Goal: Transaction & Acquisition: Purchase product/service

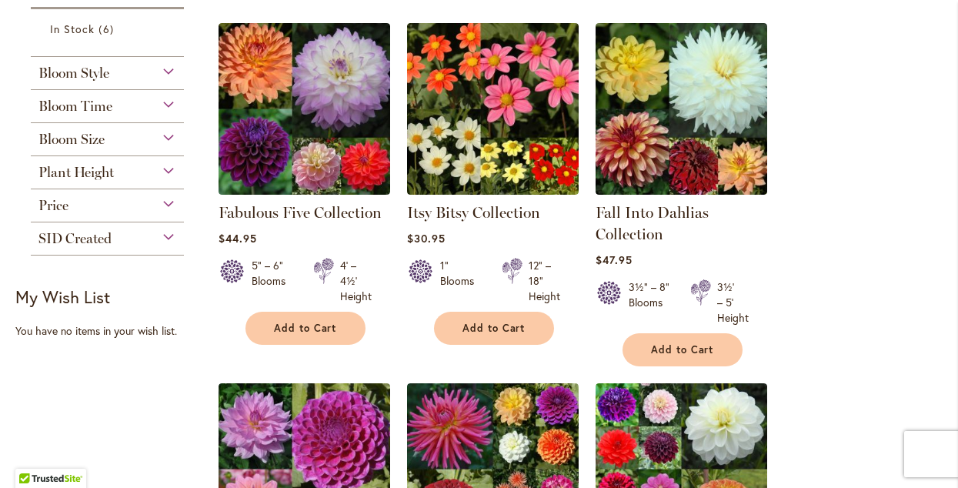
scroll to position [276, 0]
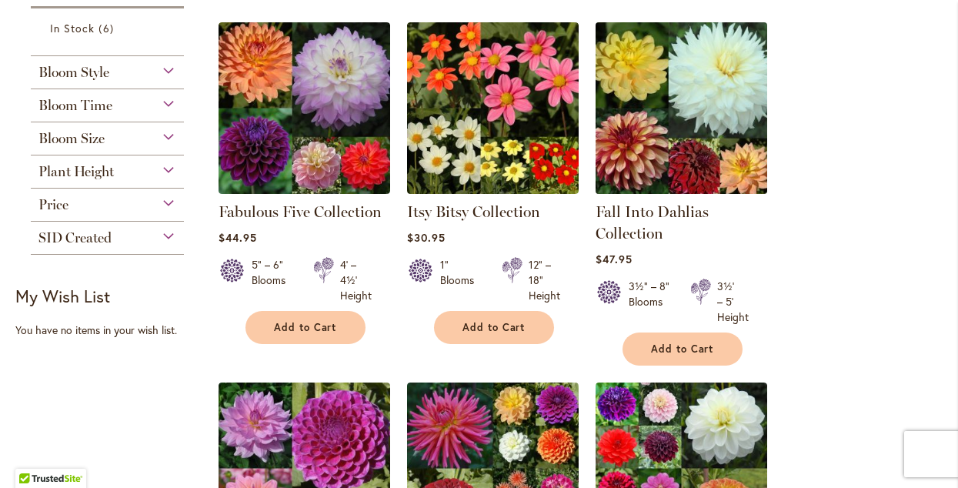
click at [659, 100] on img at bounding box center [682, 108] width 180 height 180
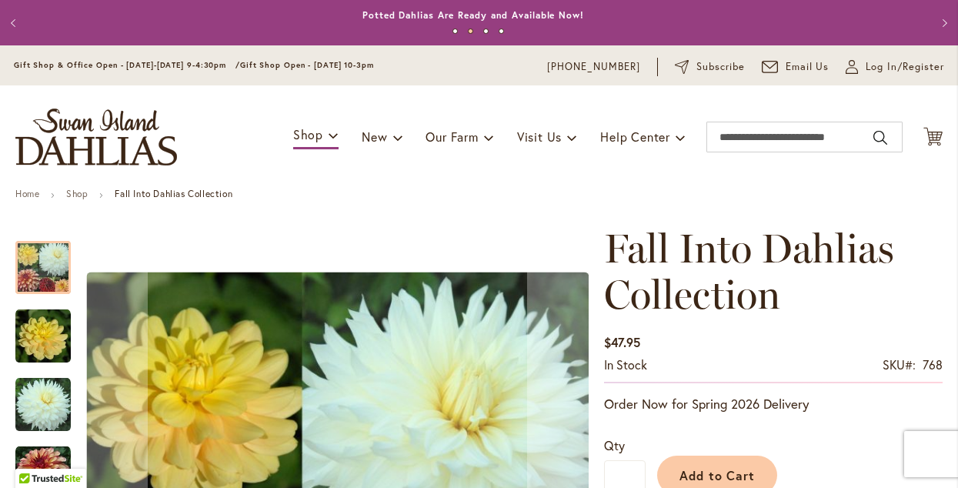
click at [660, 100] on div "Toggle Nav Shop Dahlia Tubers Collections Fresh Cut Dahlias Gardening Supplies …" at bounding box center [479, 136] width 958 height 103
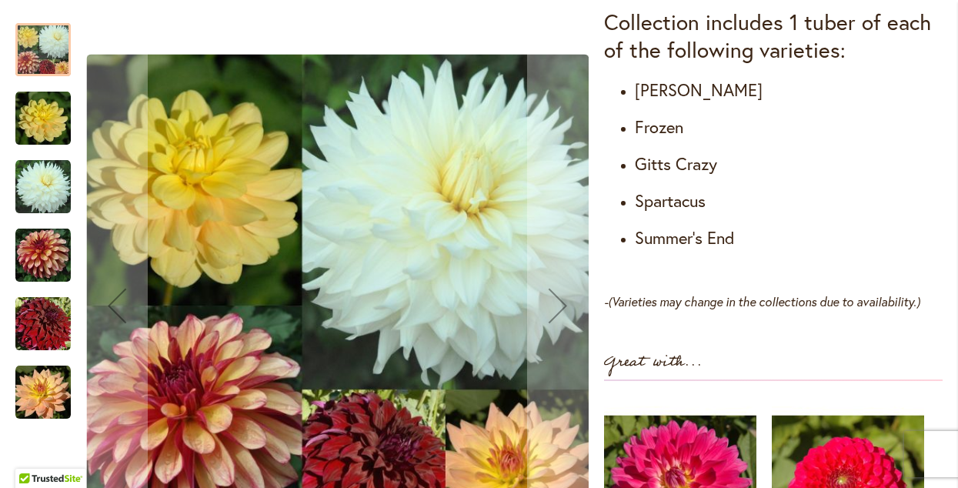
scroll to position [896, 0]
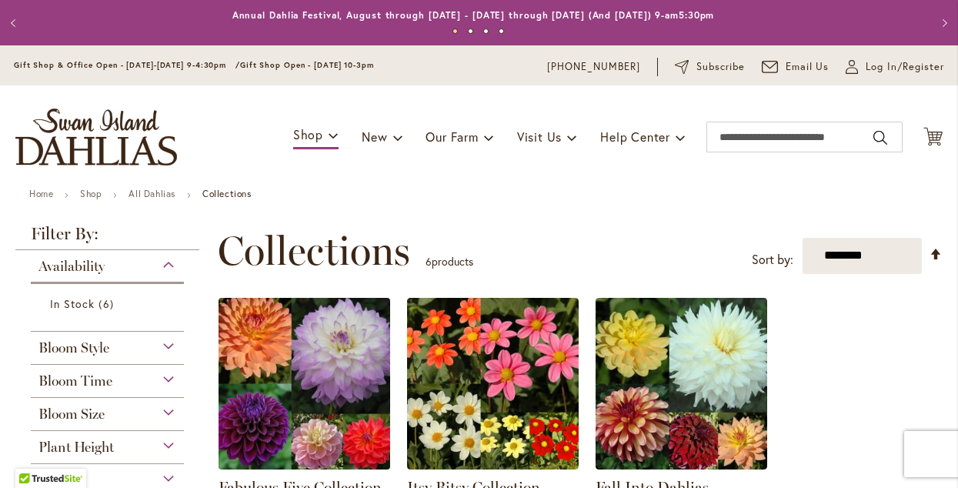
click at [268, 366] on img at bounding box center [305, 383] width 180 height 180
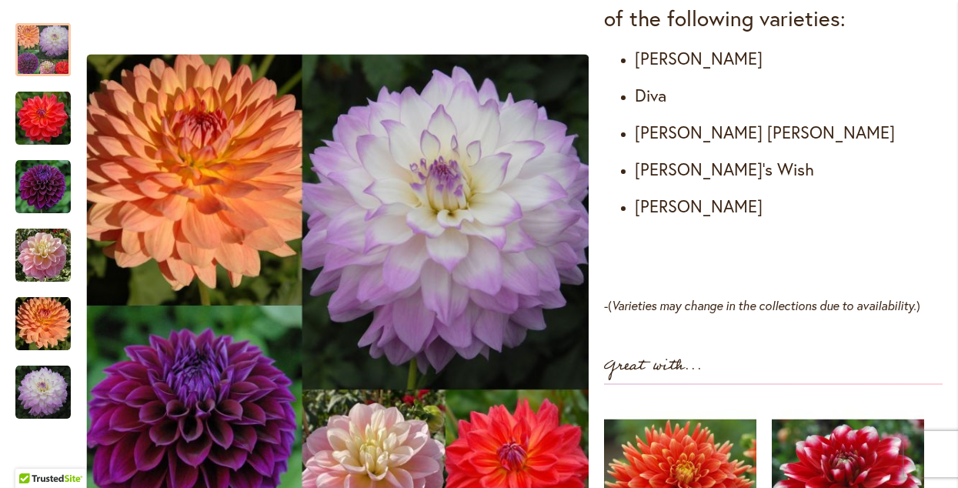
scroll to position [974, 0]
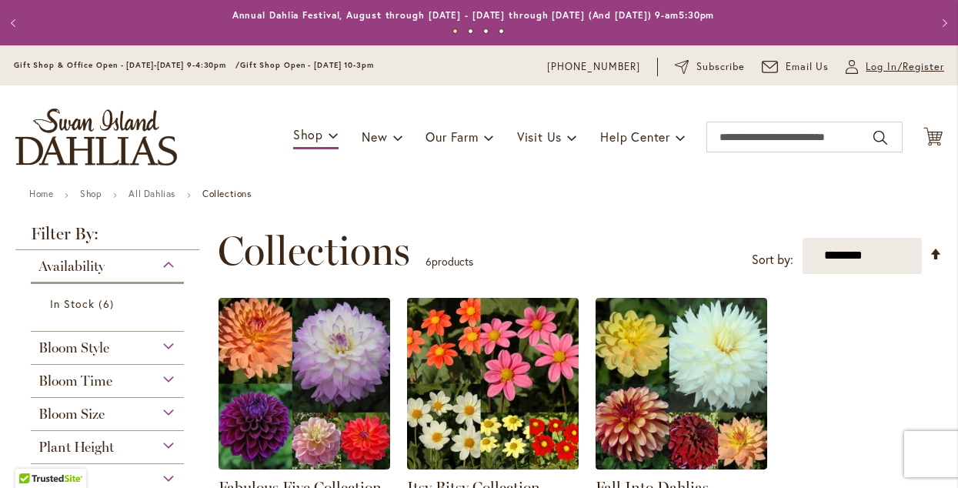
click at [866, 70] on span "Log In/Register" at bounding box center [905, 66] width 79 height 15
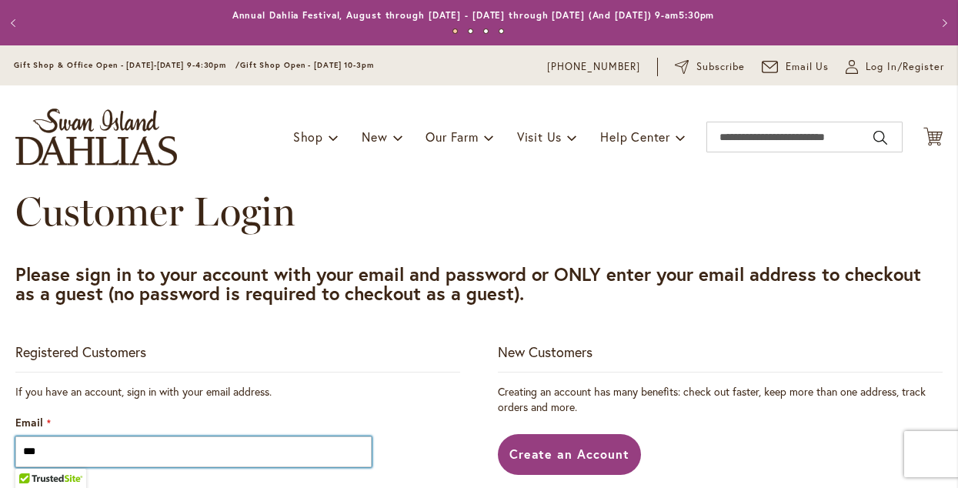
click at [149, 445] on input "***" at bounding box center [193, 451] width 356 height 31
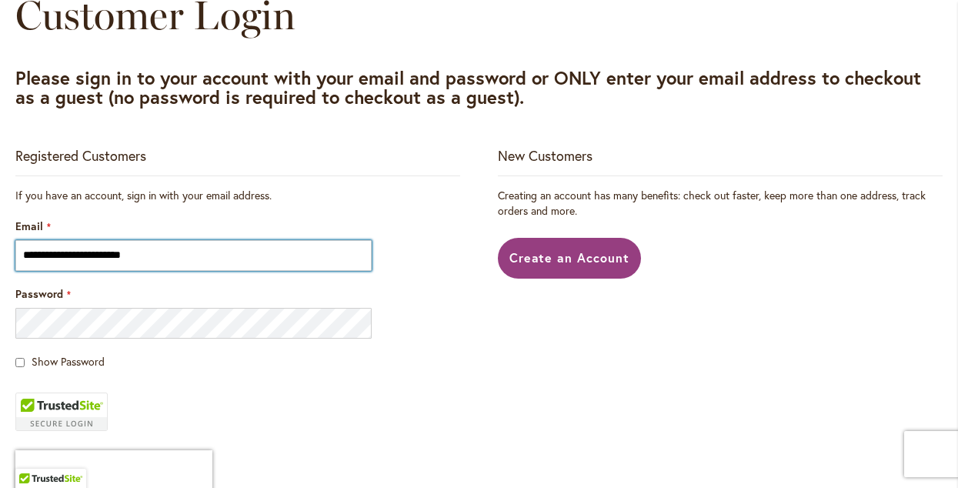
scroll to position [185, 0]
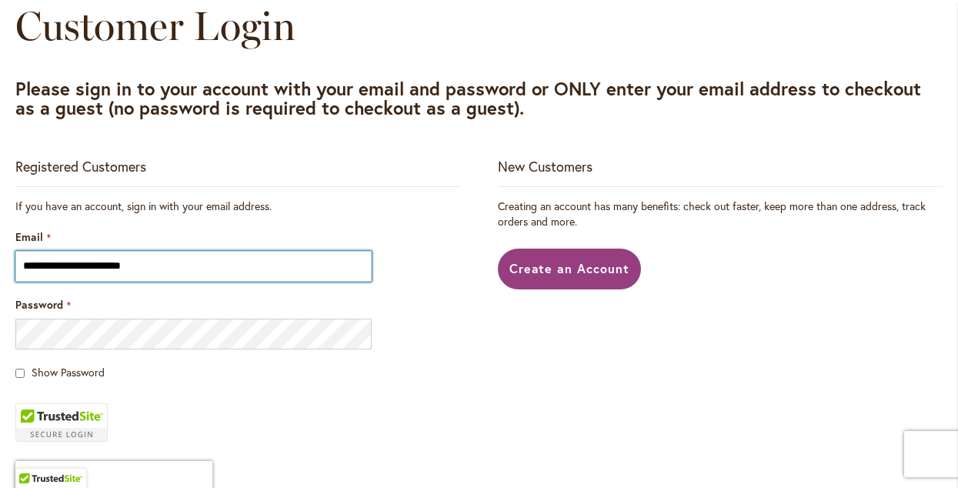
type input "**********"
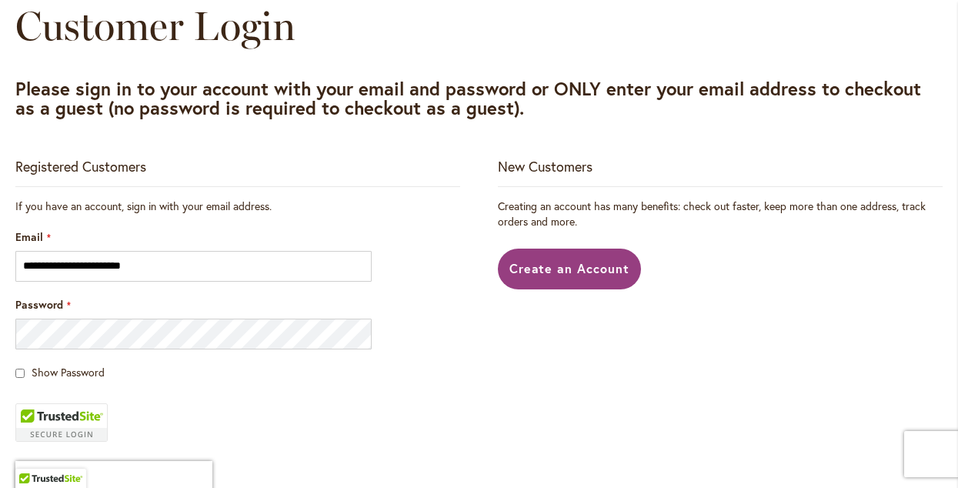
click at [172, 393] on fieldset "**********" at bounding box center [237, 395] width 445 height 392
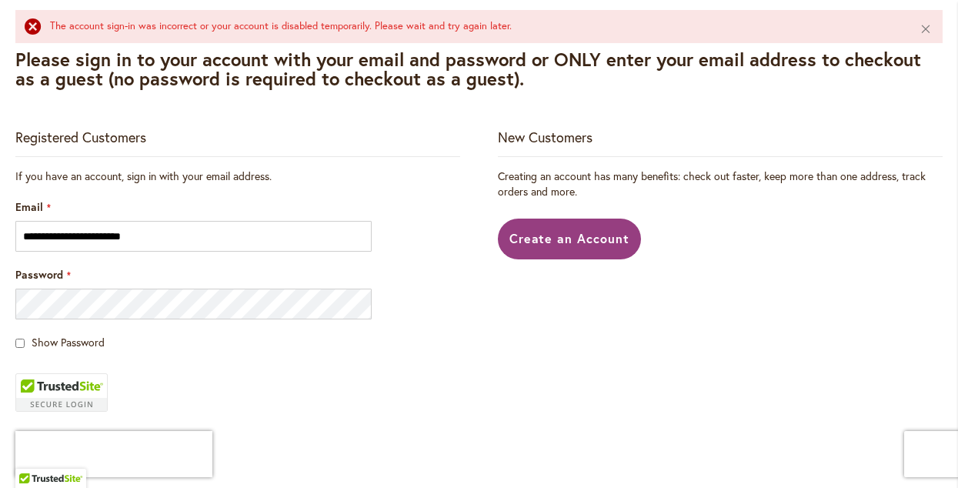
scroll to position [253, 0]
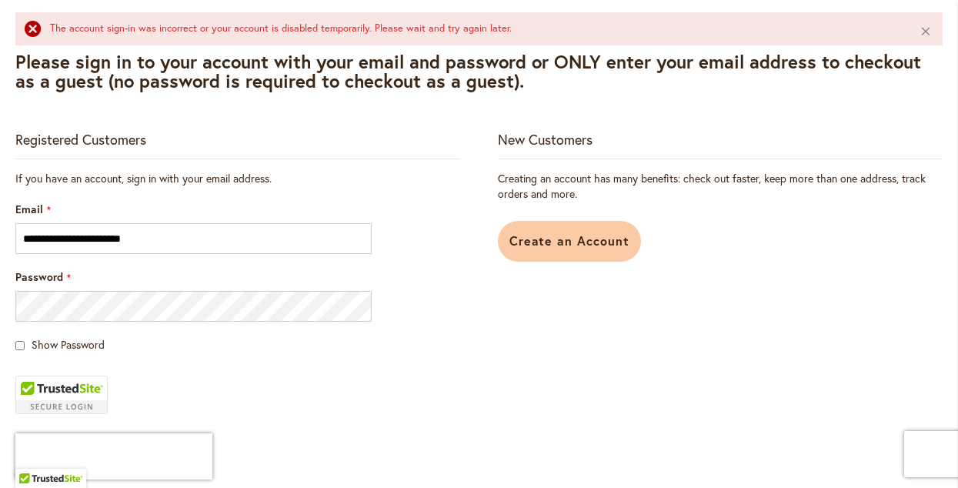
click at [543, 242] on span "Create an Account" at bounding box center [570, 240] width 121 height 16
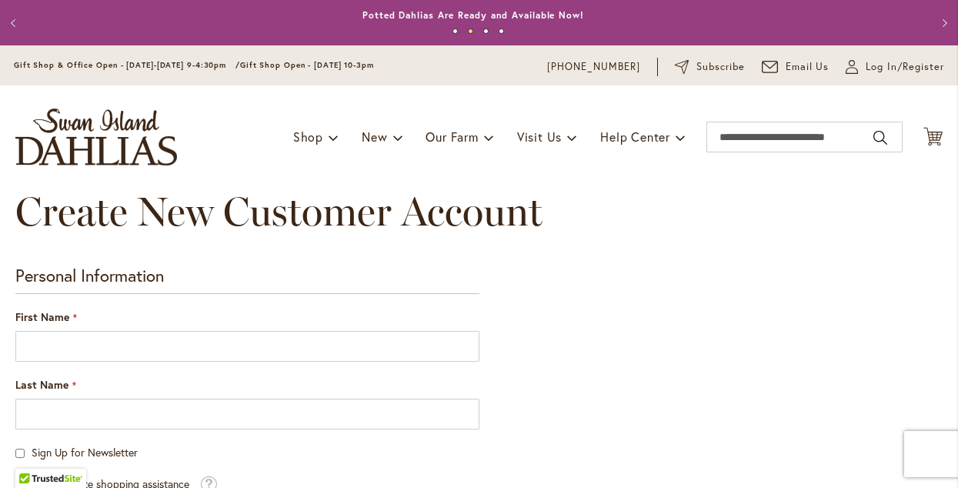
click at [543, 242] on div "Create New Customer Account" at bounding box center [478, 227] width 927 height 77
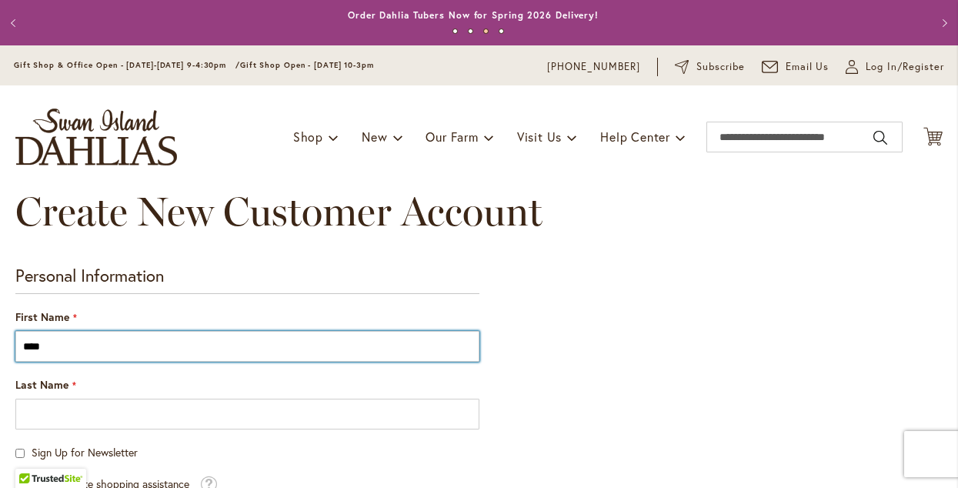
type input "****"
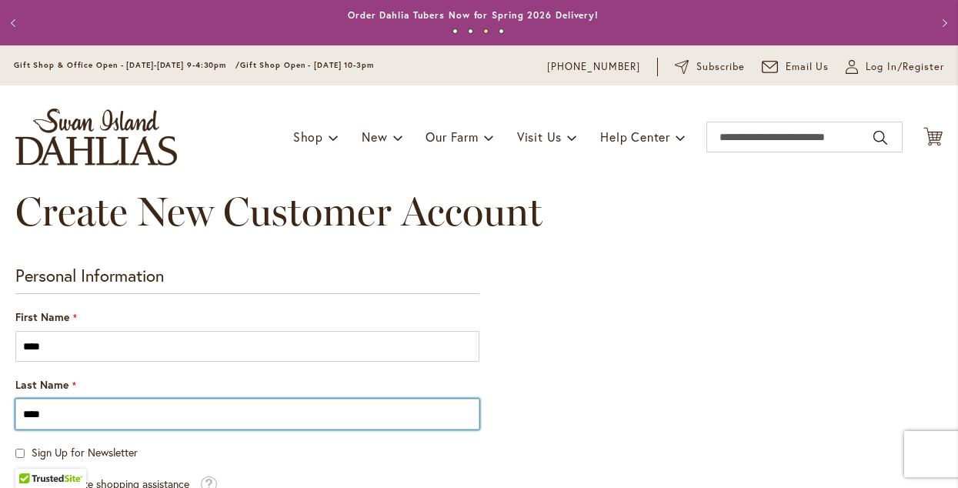
type input "****"
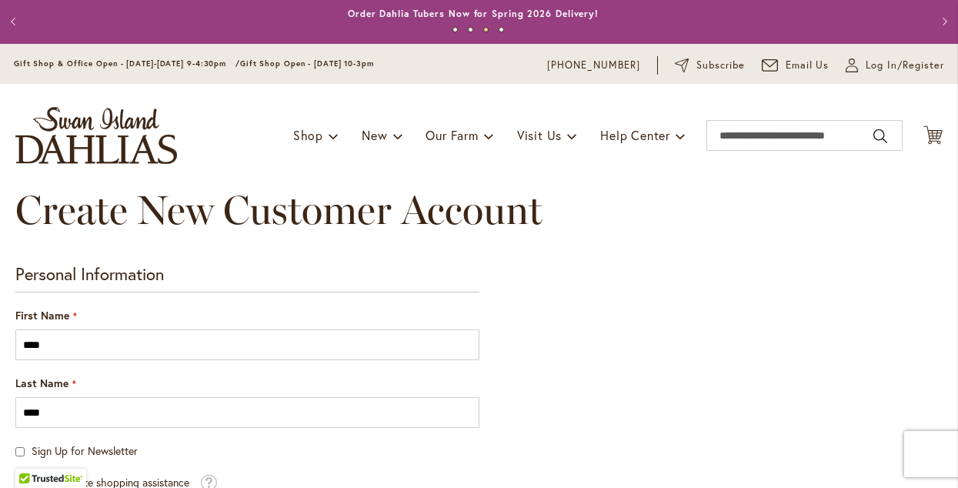
scroll to position [359, 0]
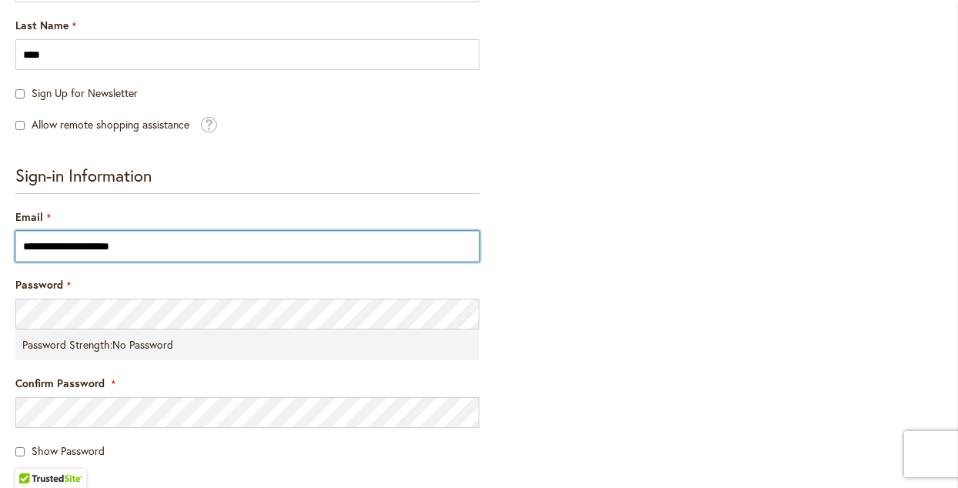
type input "**********"
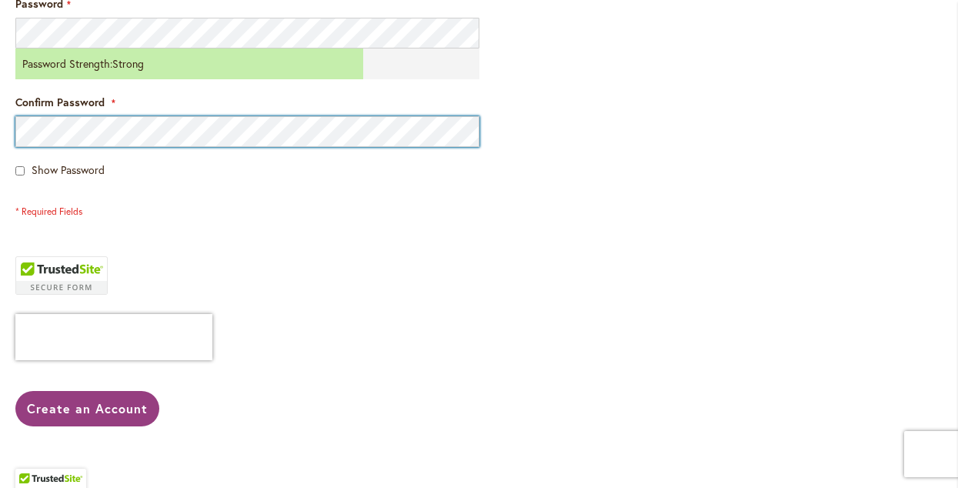
scroll to position [636, 0]
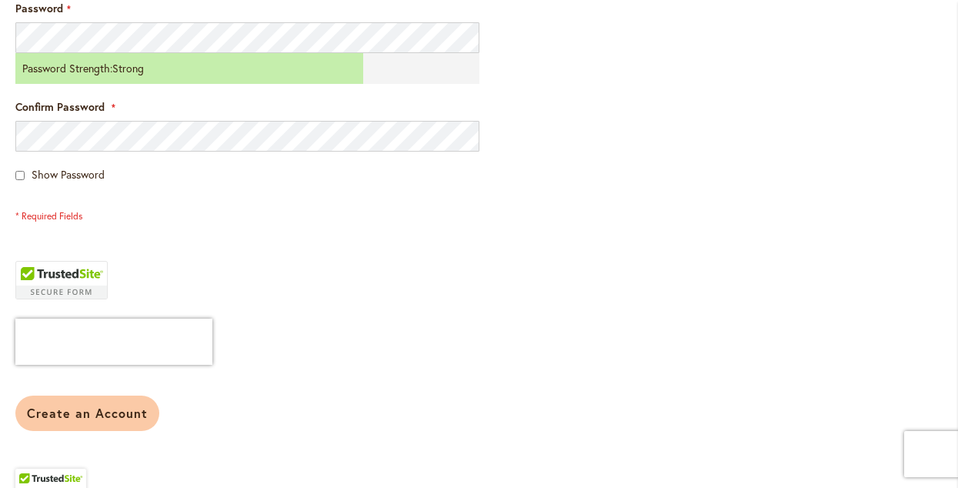
click at [68, 416] on span "Create an Account" at bounding box center [87, 413] width 121 height 16
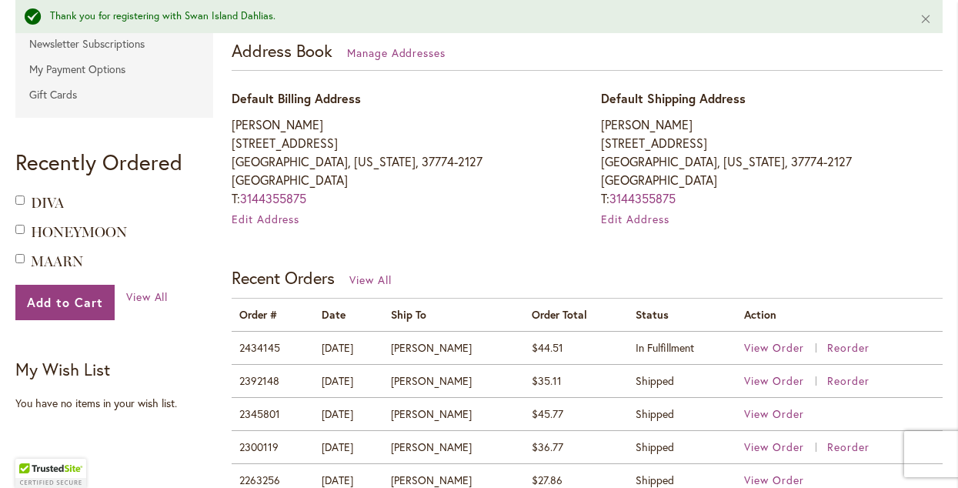
scroll to position [586, 0]
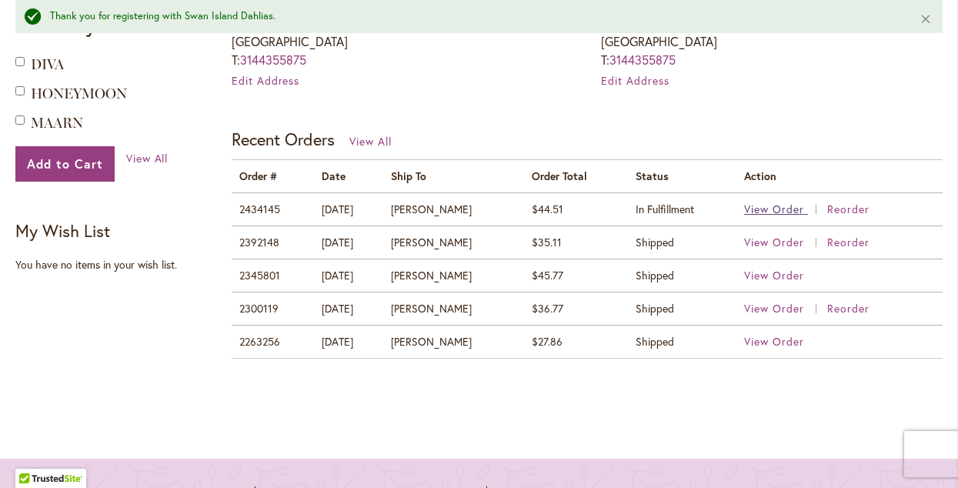
click at [787, 205] on span "View Order" at bounding box center [774, 209] width 60 height 15
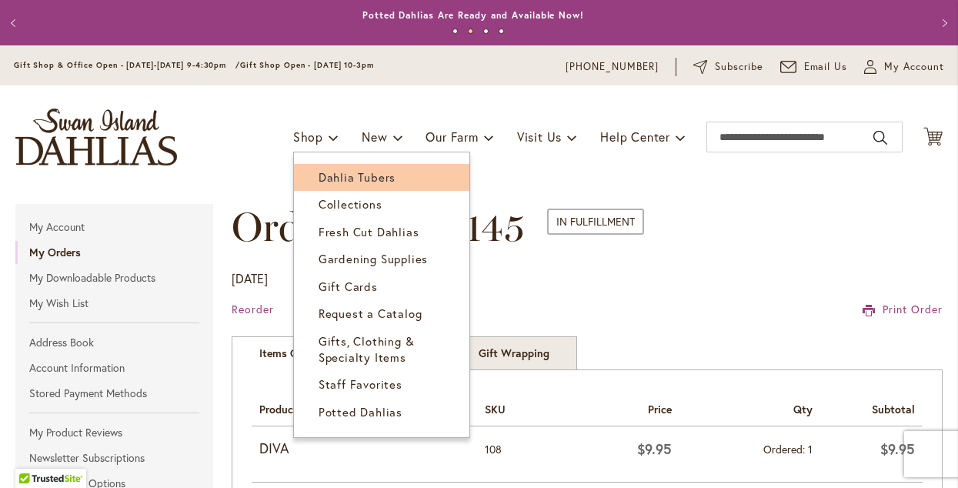
click at [325, 173] on span "Dahlia Tubers" at bounding box center [357, 176] width 77 height 15
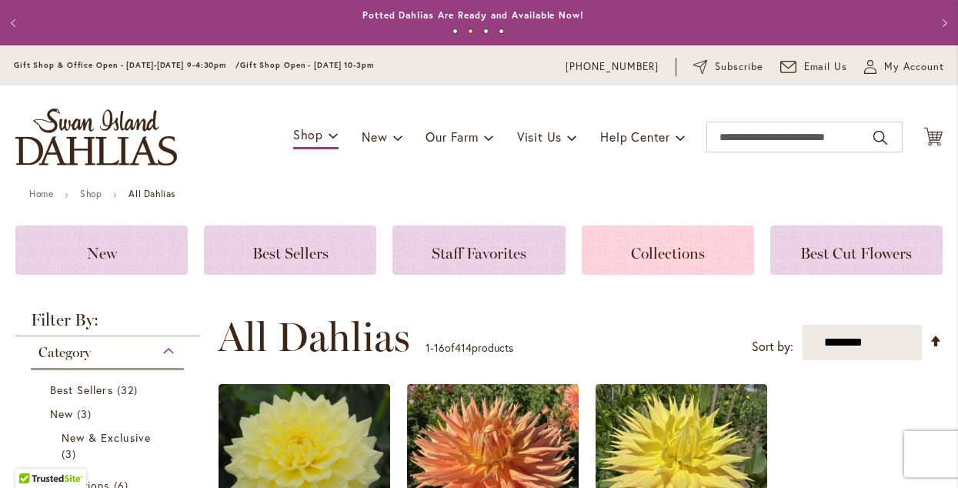
click at [693, 261] on span "Collections" at bounding box center [668, 253] width 74 height 18
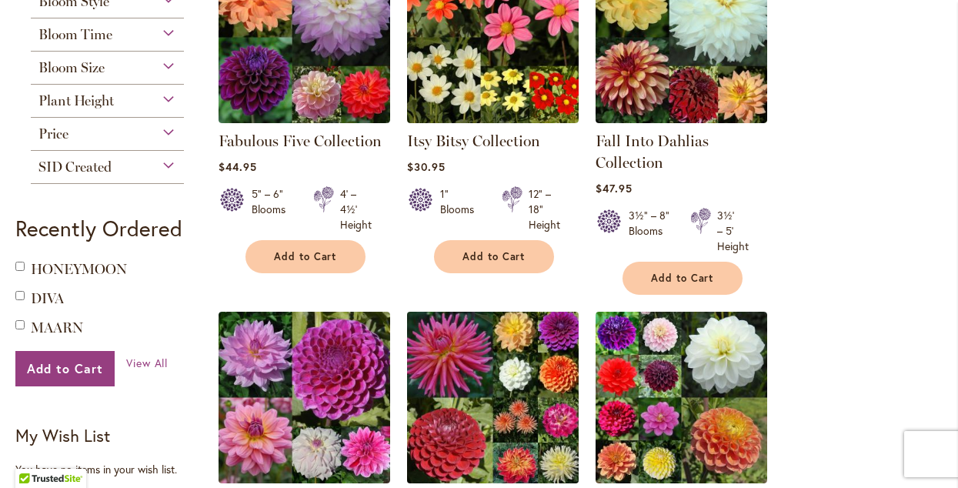
scroll to position [425, 0]
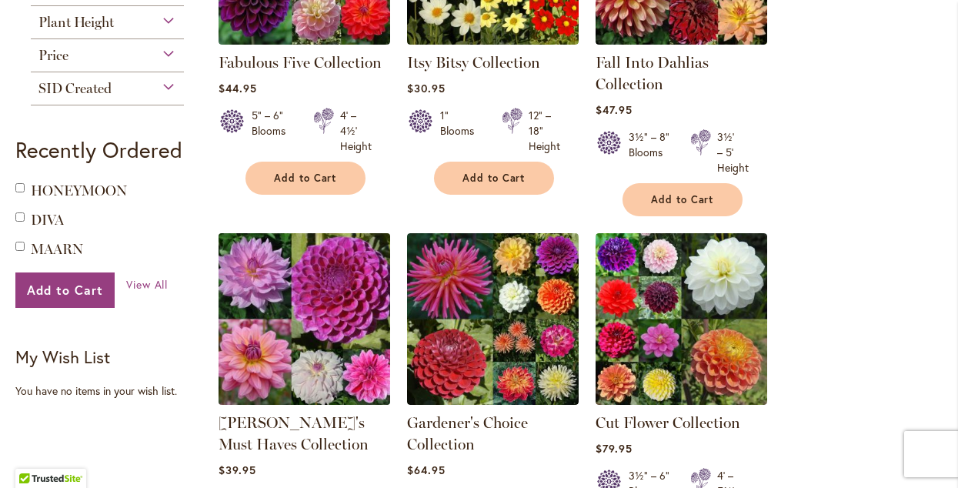
click at [328, 327] on img at bounding box center [305, 319] width 180 height 180
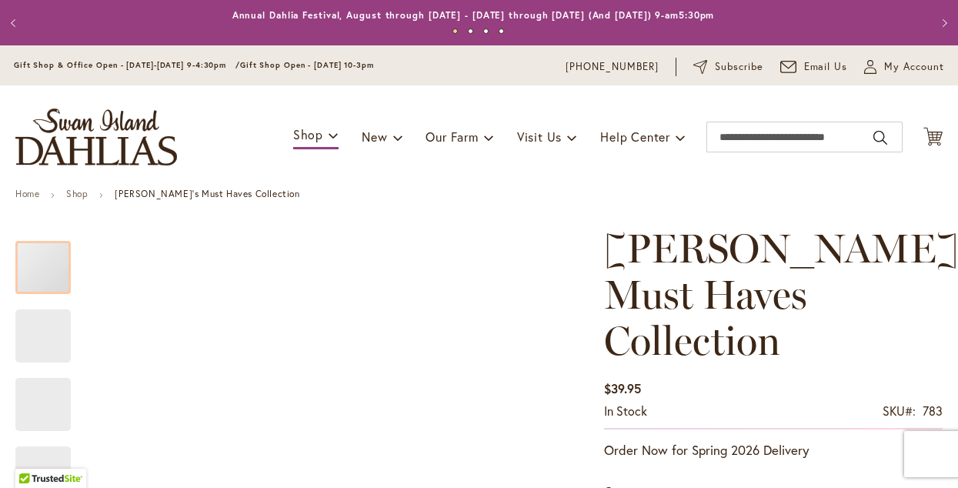
type input "****"
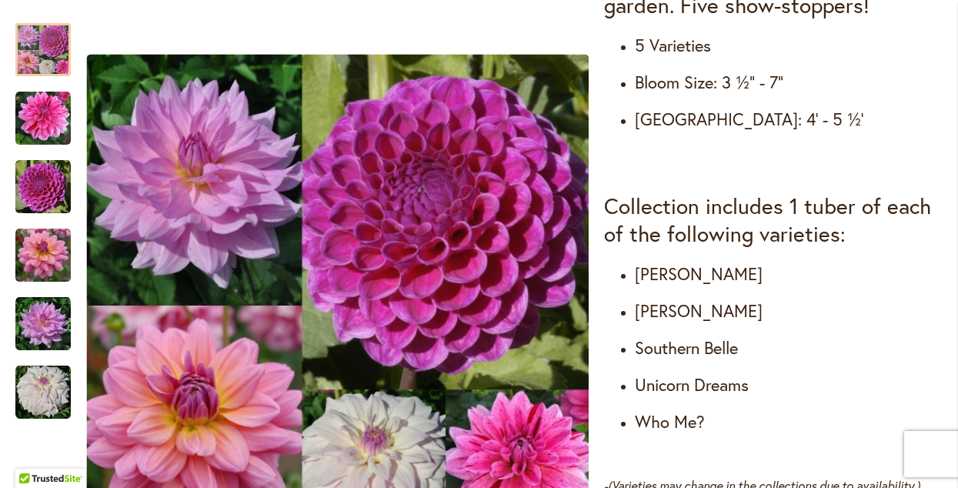
scroll to position [856, 0]
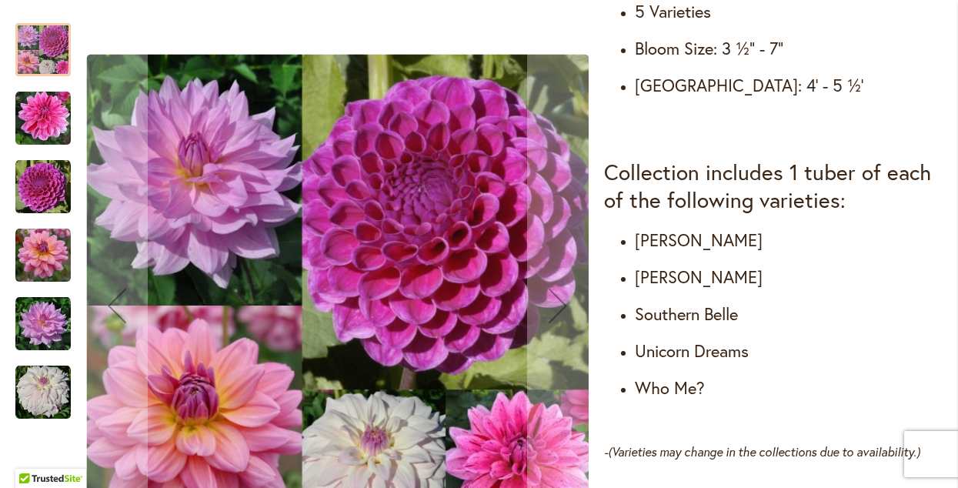
click at [38, 411] on img "WHO ME?" at bounding box center [42, 392] width 55 height 55
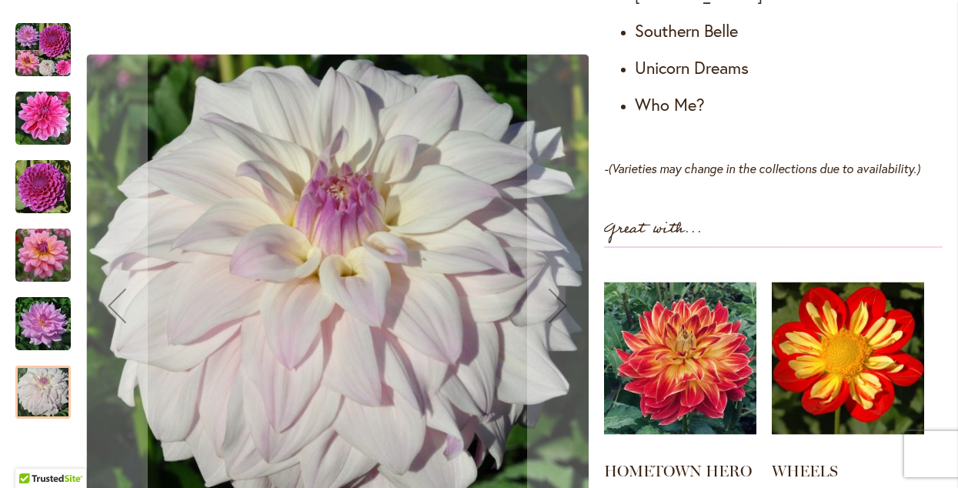
scroll to position [1111, 0]
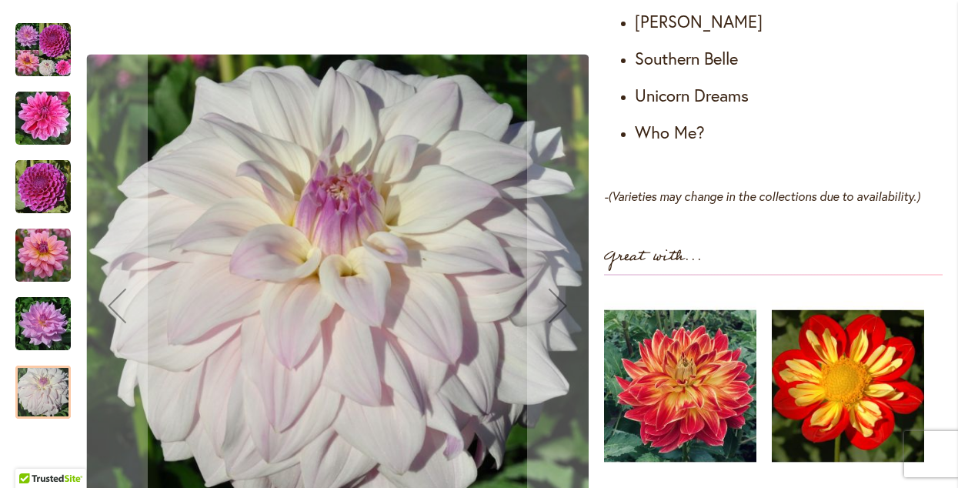
click at [51, 327] on img "UNICORN DREAMS" at bounding box center [42, 323] width 55 height 55
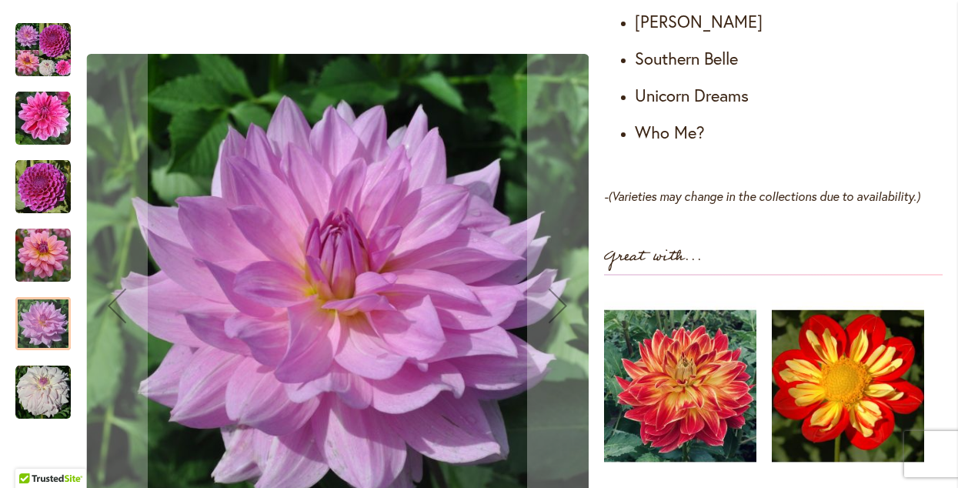
click at [63, 237] on img "SOUTERHN BELLE" at bounding box center [42, 255] width 55 height 55
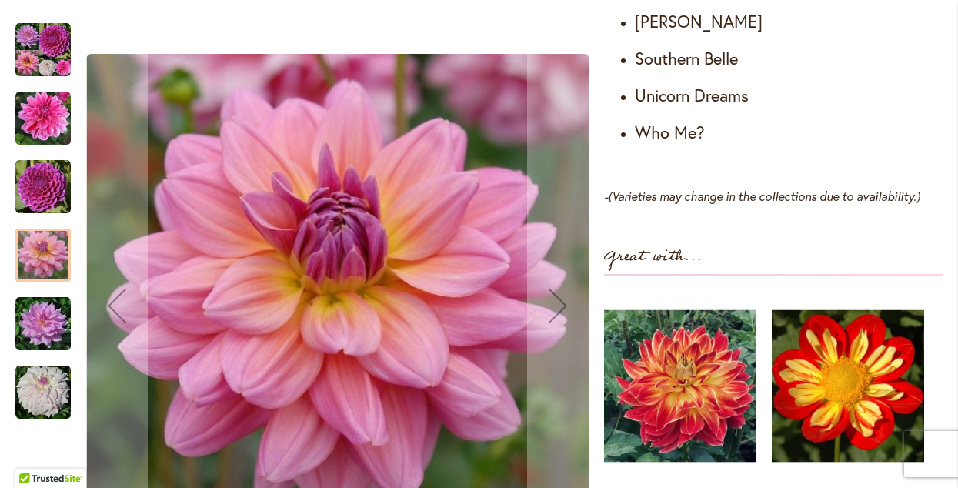
click at [20, 170] on img "NIJINSKI" at bounding box center [42, 186] width 55 height 55
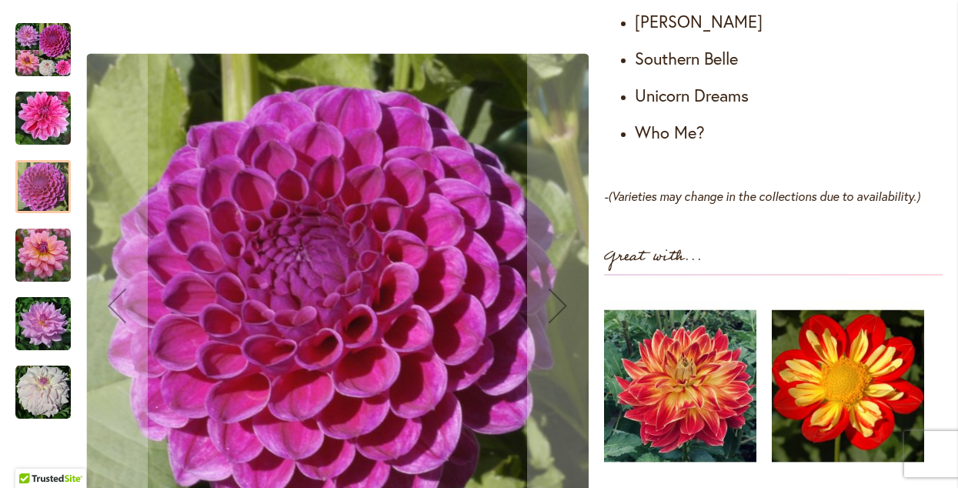
click at [55, 111] on img "CHA CHING" at bounding box center [42, 118] width 55 height 55
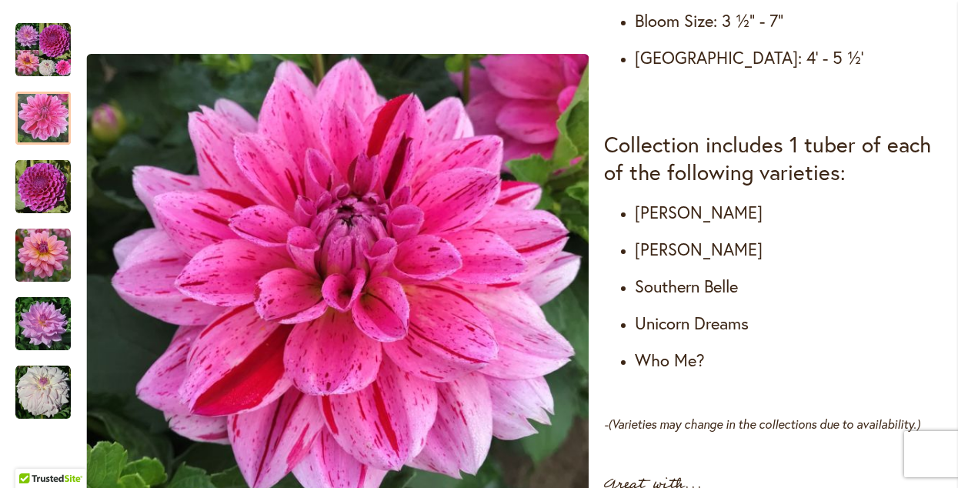
scroll to position [0, 0]
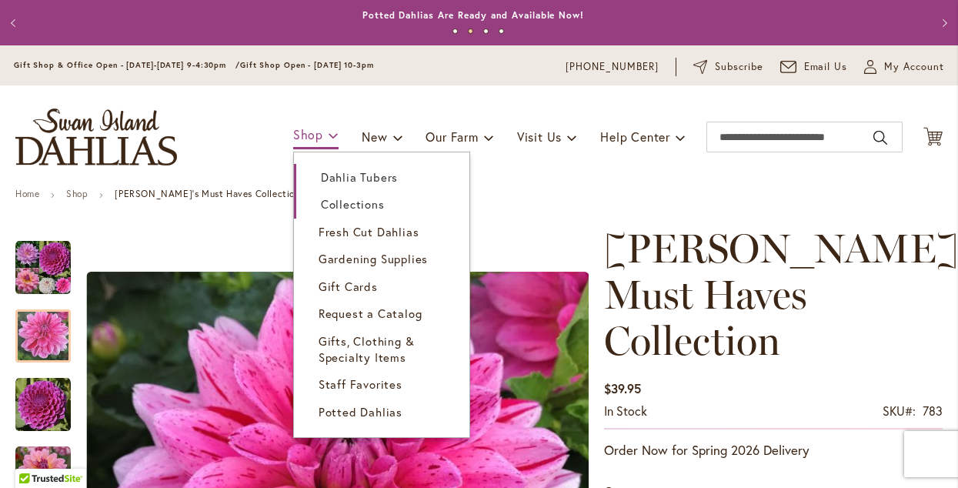
click at [306, 131] on span "Shop" at bounding box center [308, 134] width 30 height 16
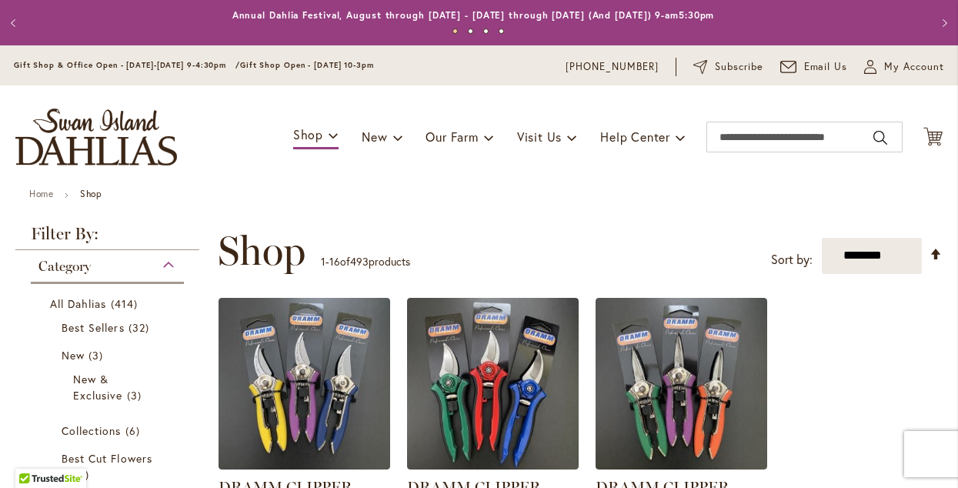
click at [334, 177] on div "Toggle Nav Shop Dahlia Tubers Collections Fresh Cut Dahlias Gardening Supplies …" at bounding box center [479, 136] width 958 height 103
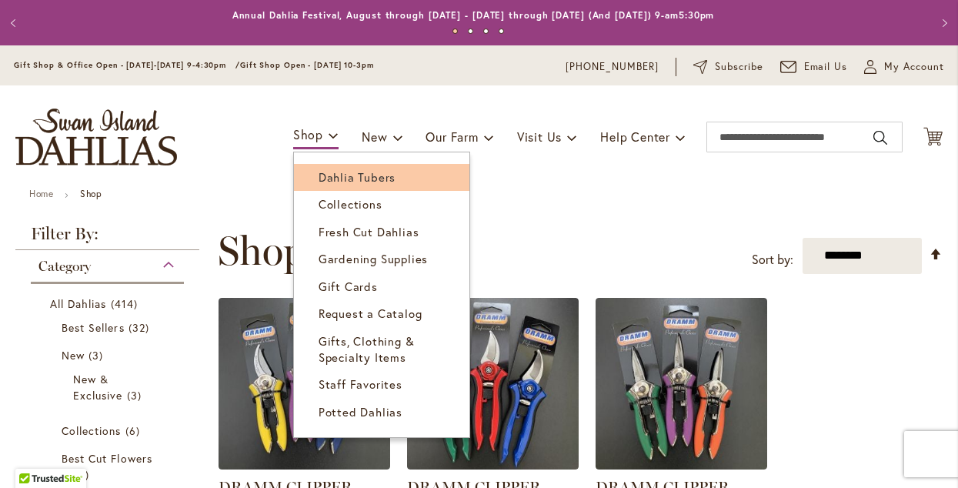
click at [319, 176] on span "Dahlia Tubers" at bounding box center [357, 176] width 77 height 15
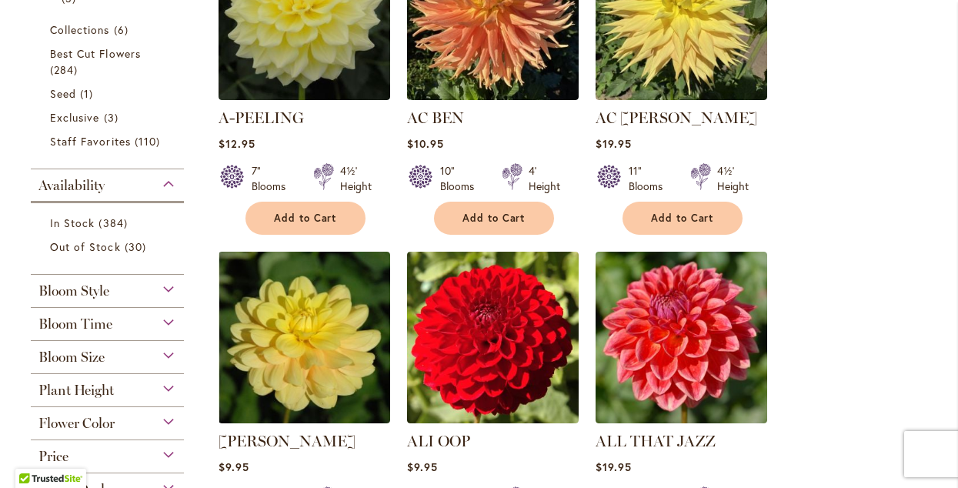
scroll to position [523, 0]
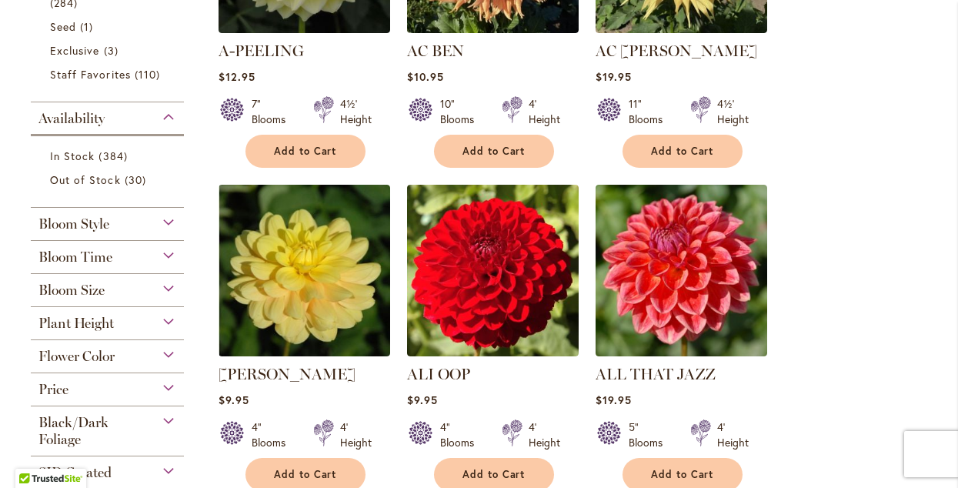
click at [172, 353] on div "Flower Color" at bounding box center [107, 352] width 153 height 25
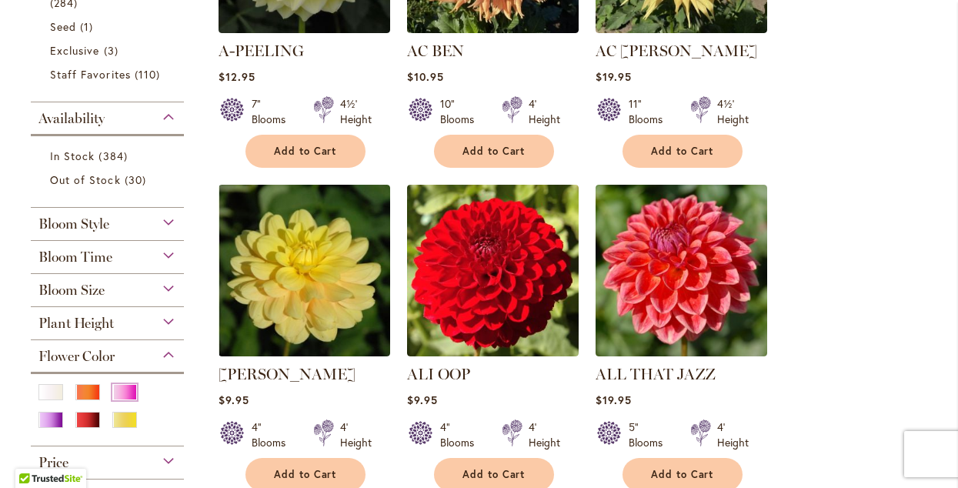
click at [122, 386] on div "Pink" at bounding box center [124, 392] width 25 height 16
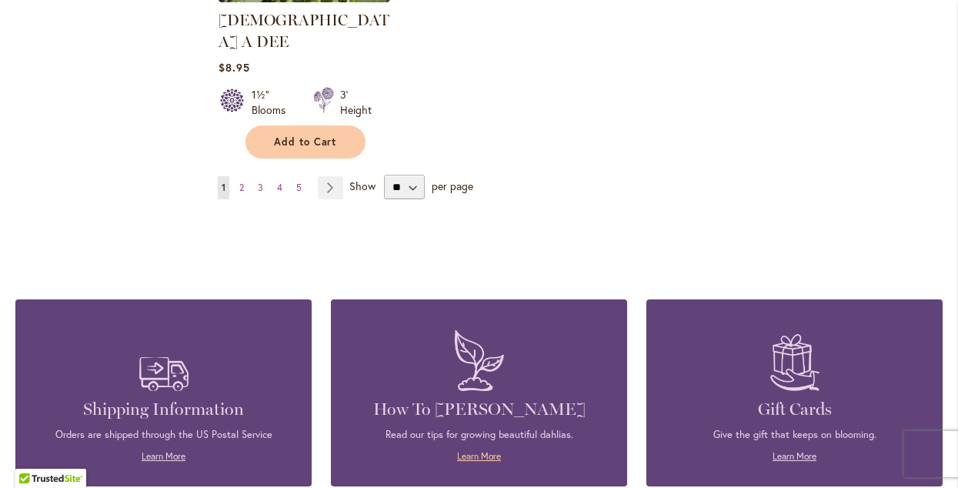
scroll to position [1916, 0]
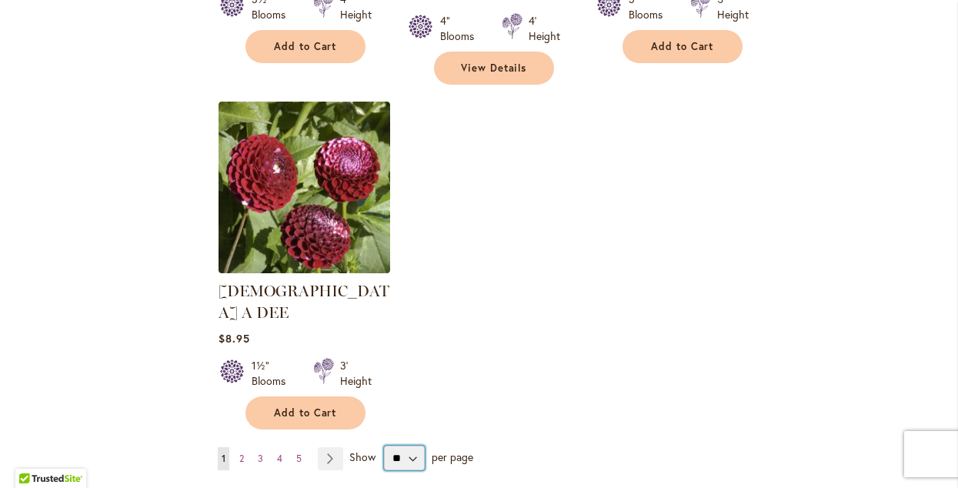
select select "**"
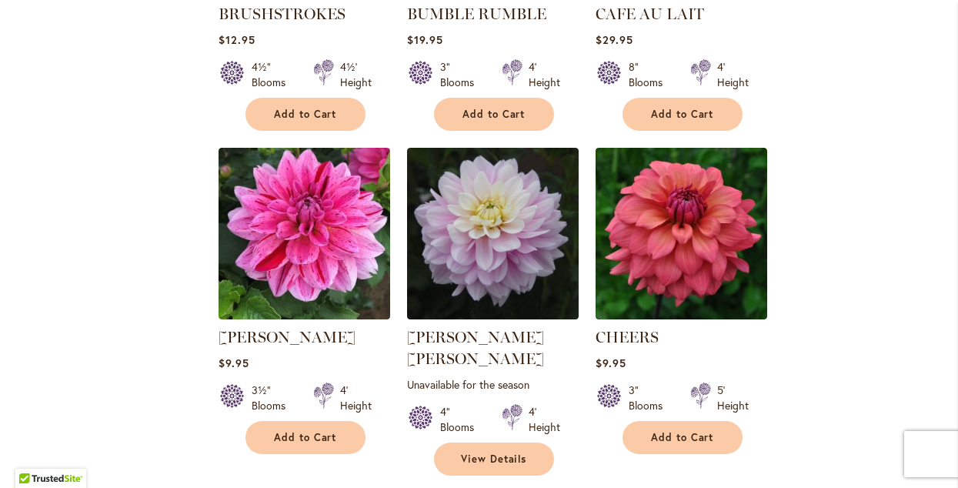
scroll to position [1889, 0]
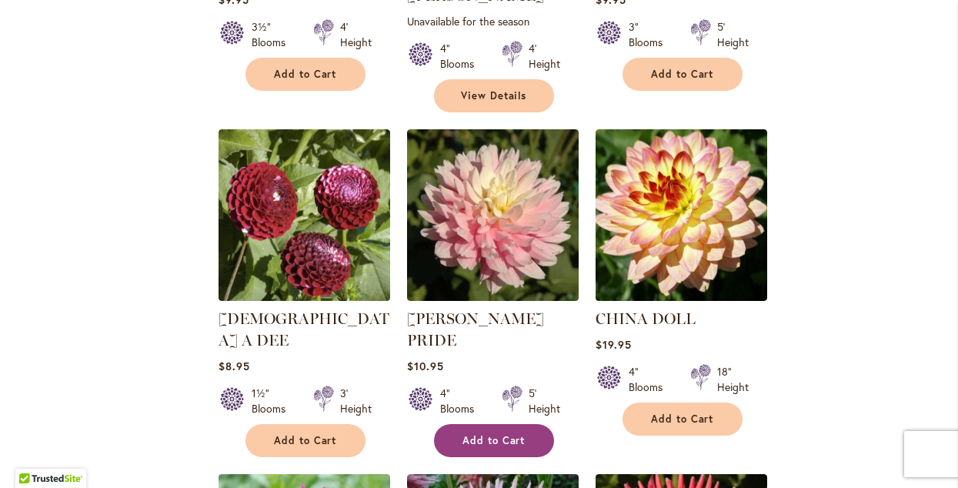
click at [467, 434] on span "Add to Cart" at bounding box center [494, 440] width 63 height 13
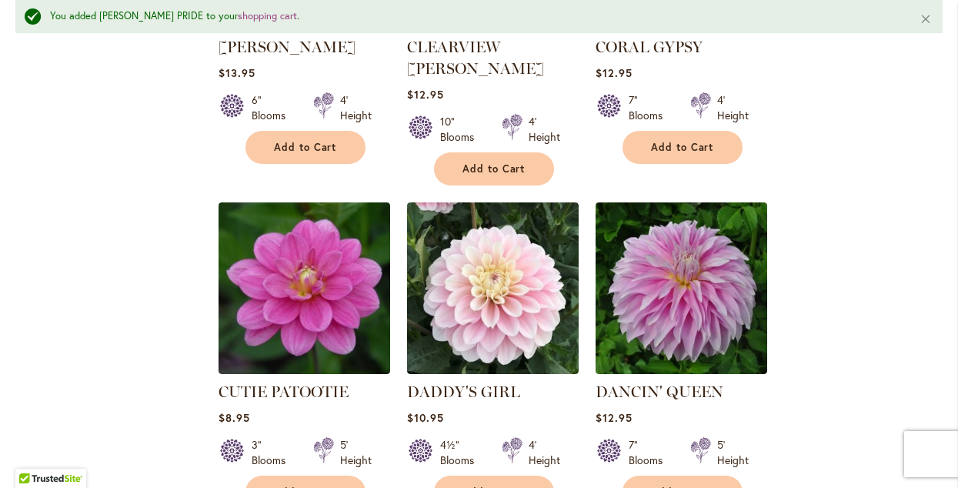
scroll to position [2552, 0]
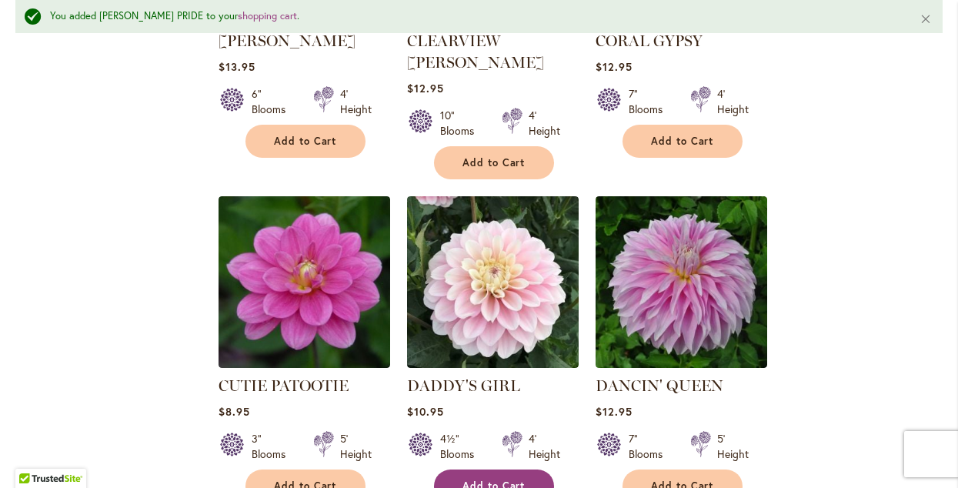
click at [492, 469] on button "Add to Cart" at bounding box center [494, 485] width 120 height 33
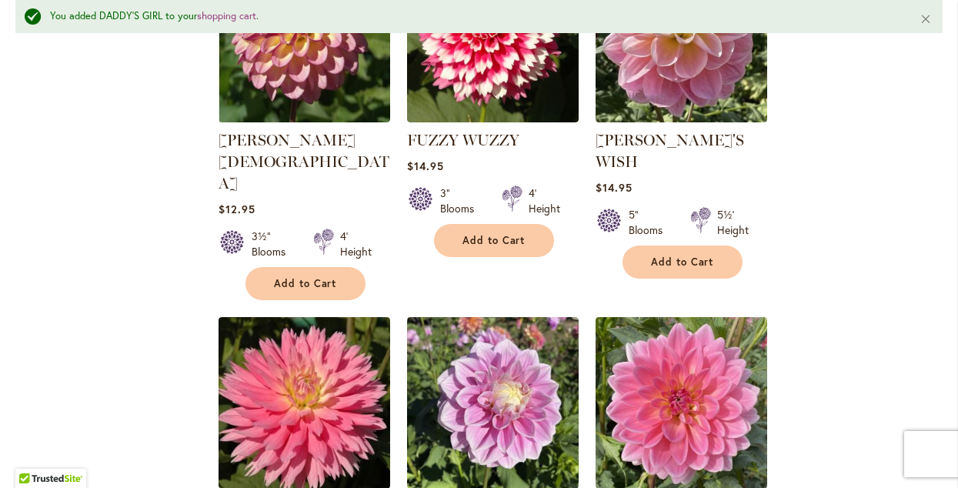
scroll to position [5355, 0]
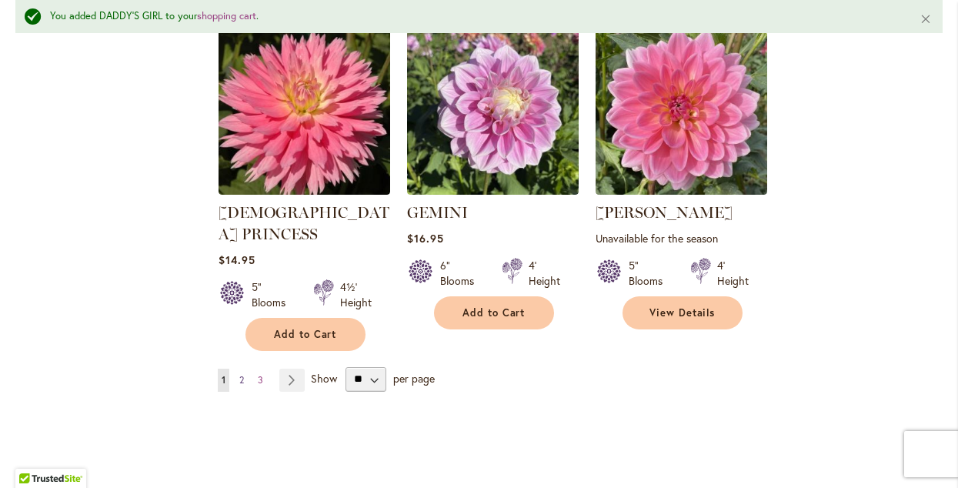
click at [243, 369] on link "Page 2" at bounding box center [242, 380] width 12 height 23
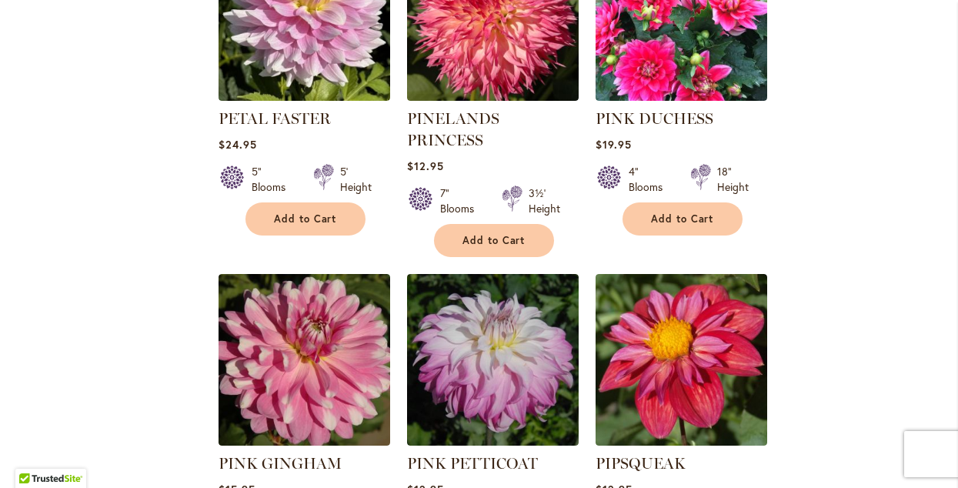
scroll to position [5130, 0]
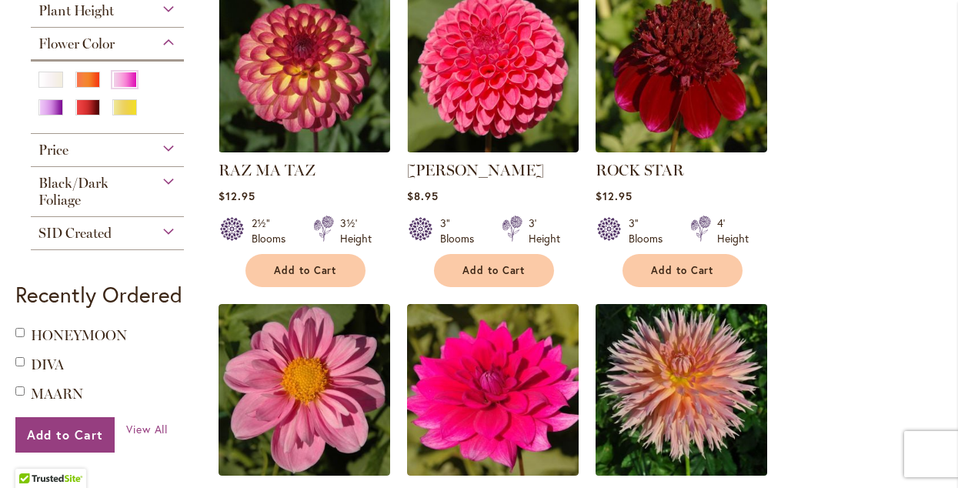
scroll to position [893, 0]
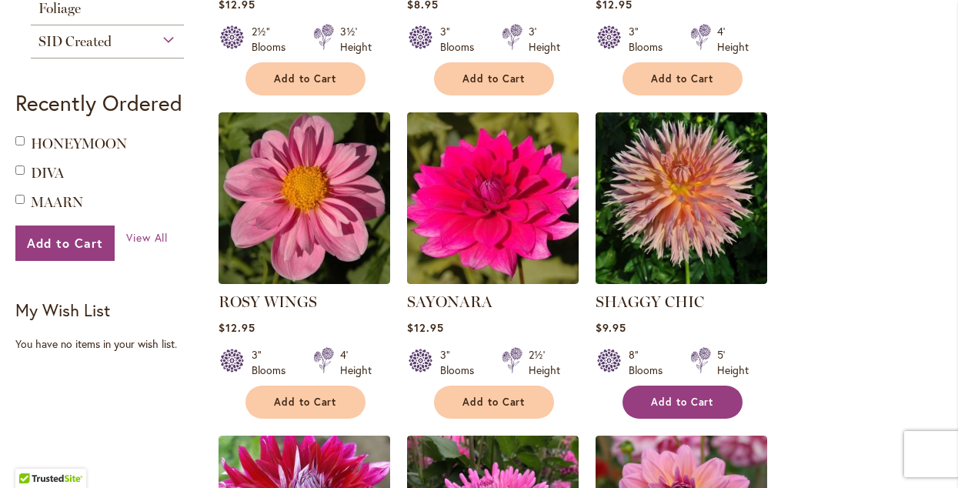
click at [690, 399] on span "Add to Cart" at bounding box center [682, 402] width 63 height 13
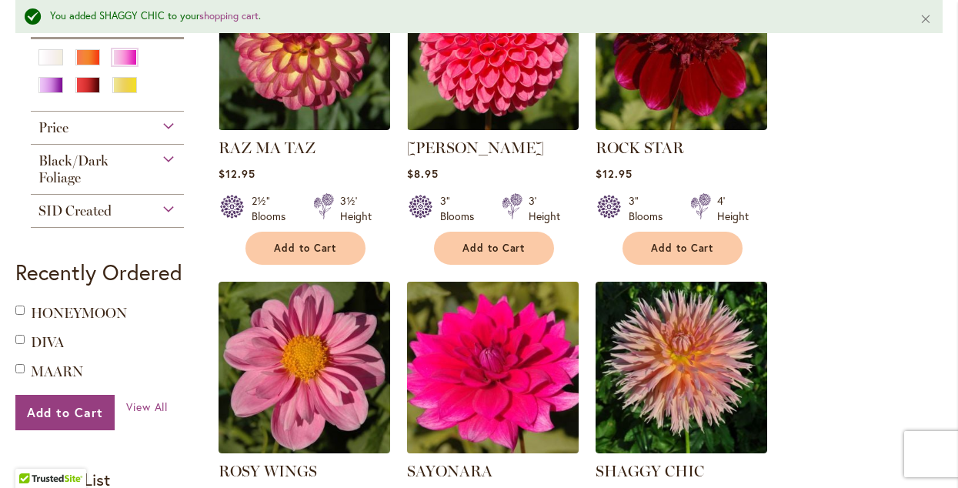
scroll to position [767, 0]
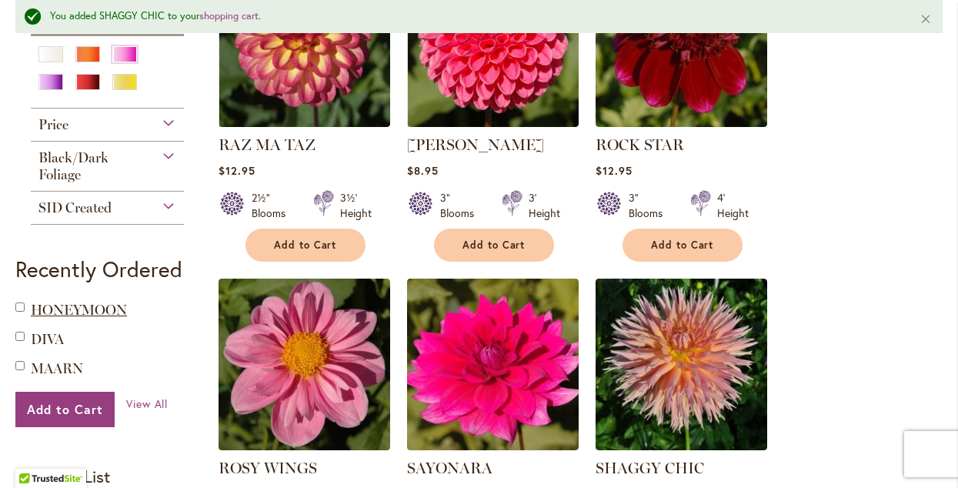
click at [117, 308] on span "HONEYMOON" at bounding box center [79, 310] width 96 height 17
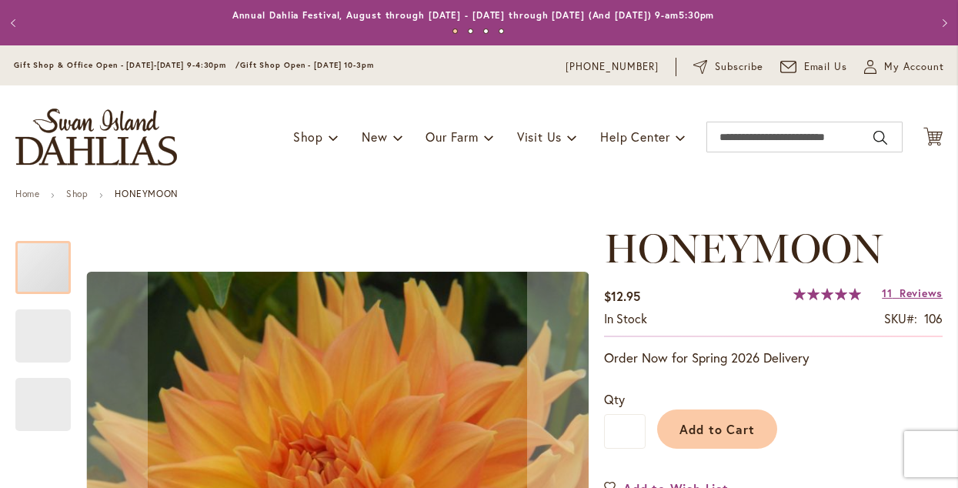
type input "****"
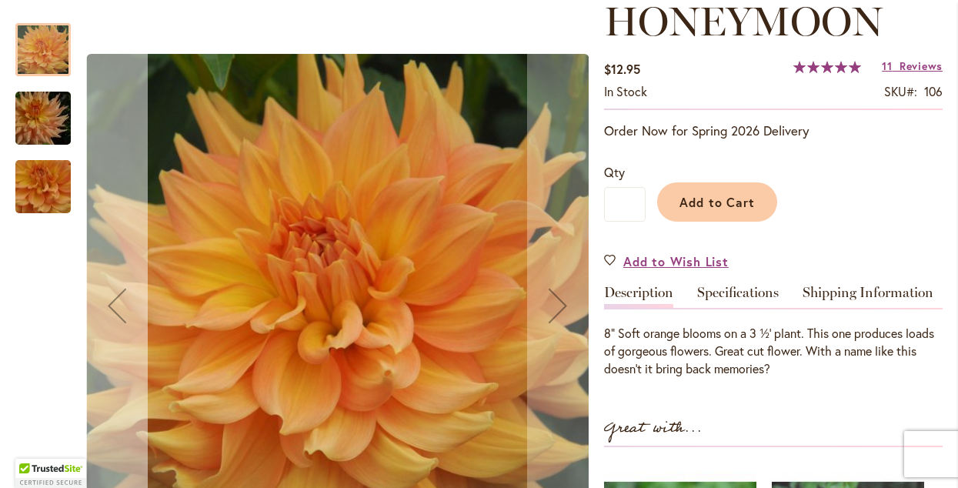
scroll to position [230, 0]
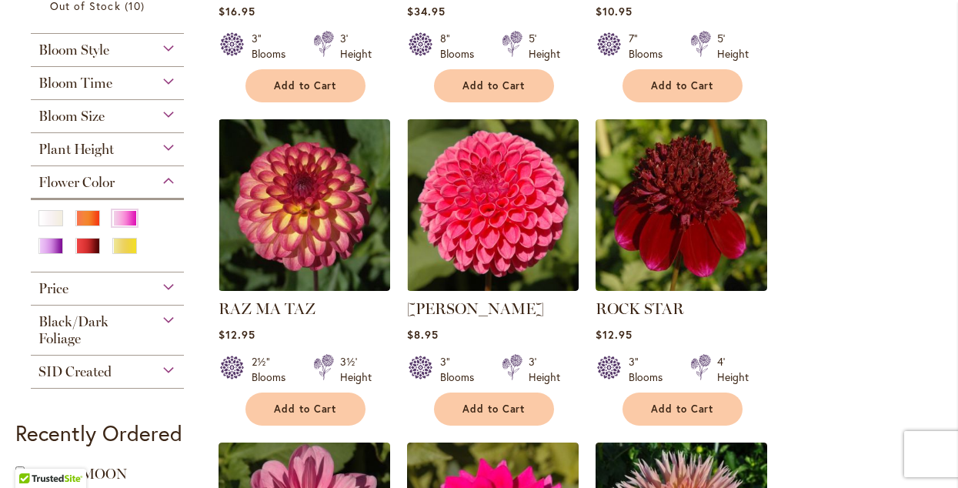
scroll to position [797, 0]
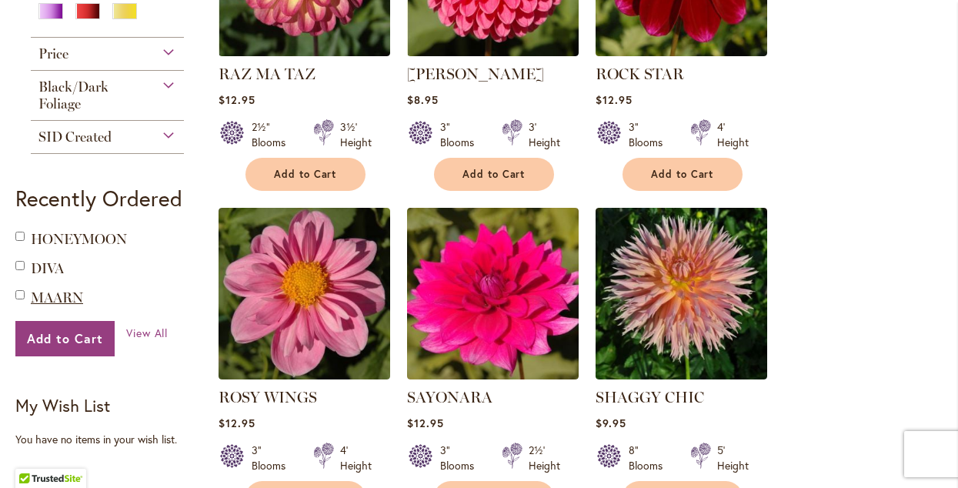
click at [52, 302] on span "MAARN" at bounding box center [57, 297] width 52 height 17
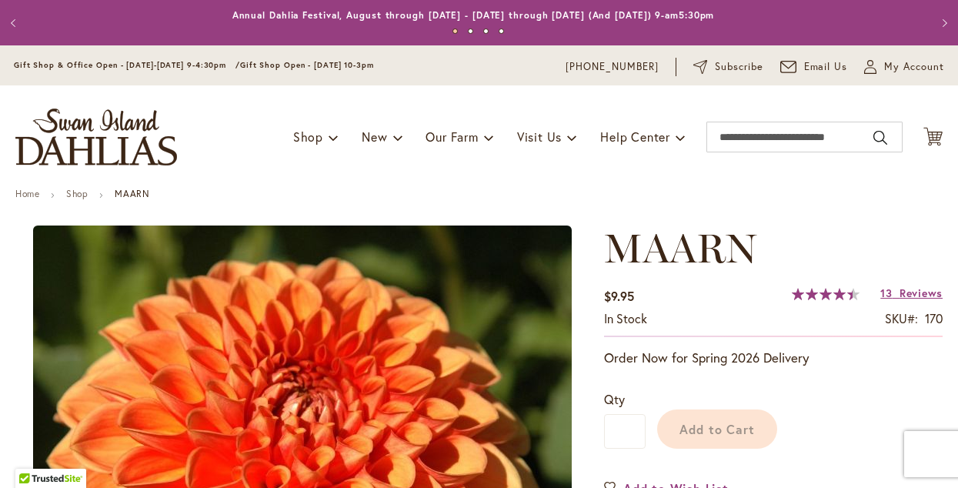
type input "****"
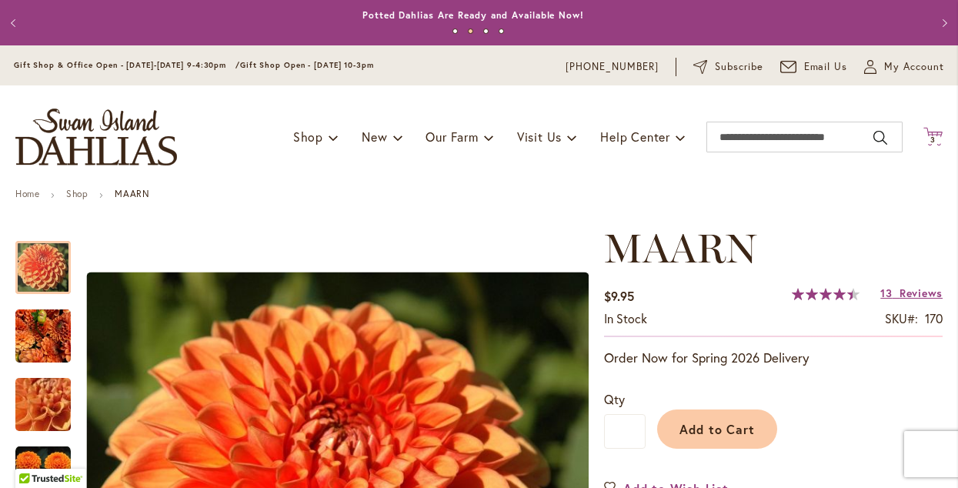
click at [926, 139] on span "3 3 items" at bounding box center [933, 140] width 15 height 8
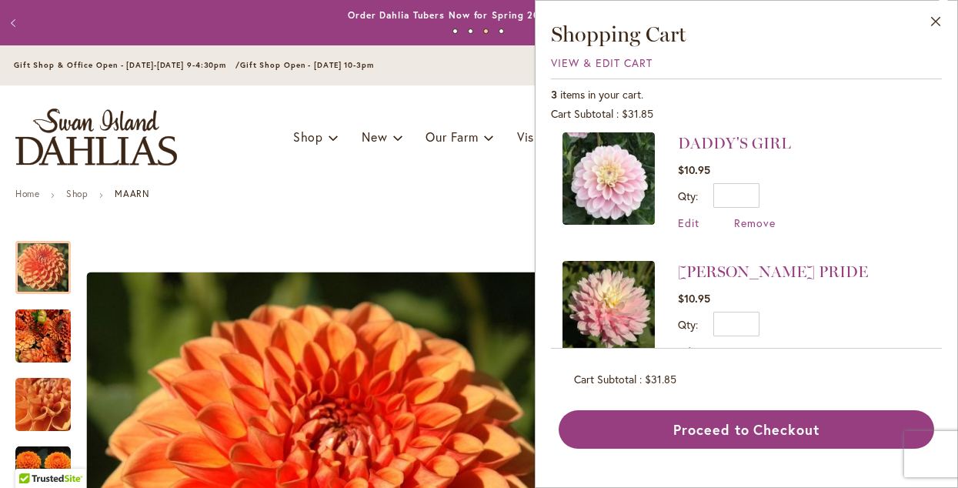
scroll to position [32, 0]
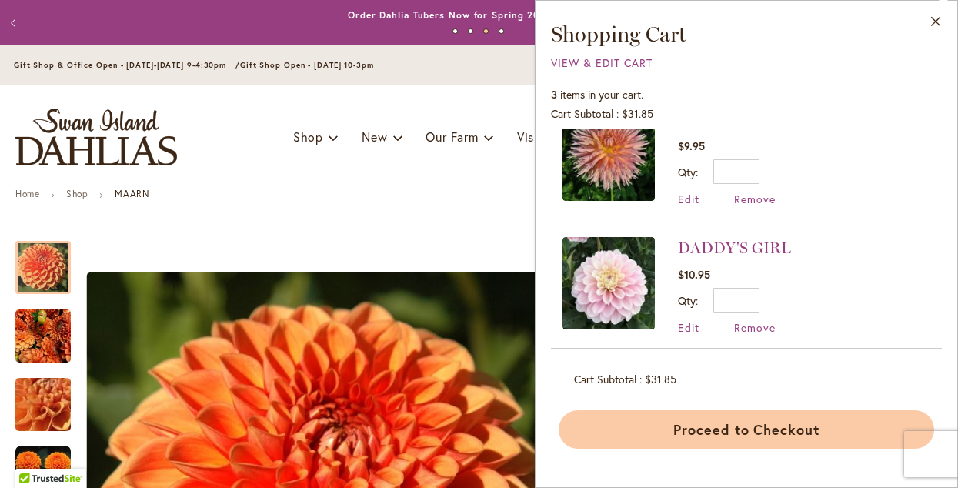
click at [723, 432] on button "Proceed to Checkout" at bounding box center [747, 429] width 376 height 38
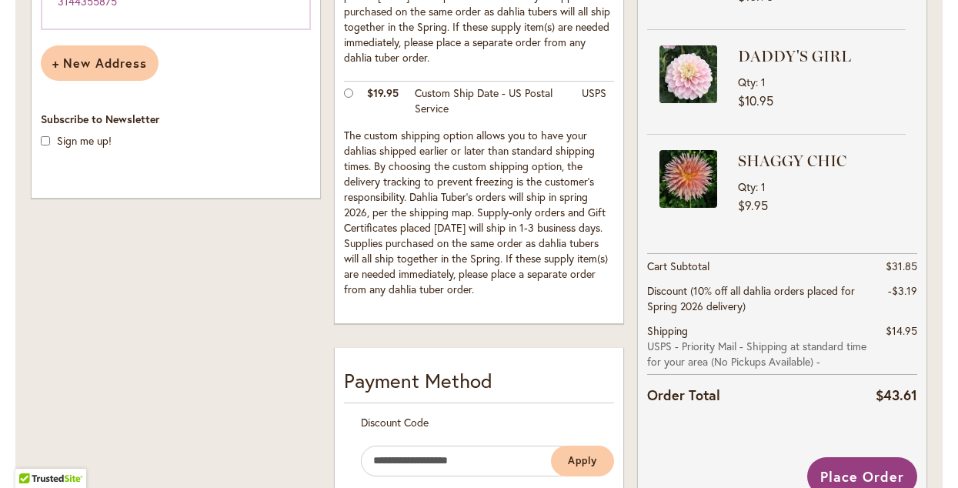
scroll to position [569, 0]
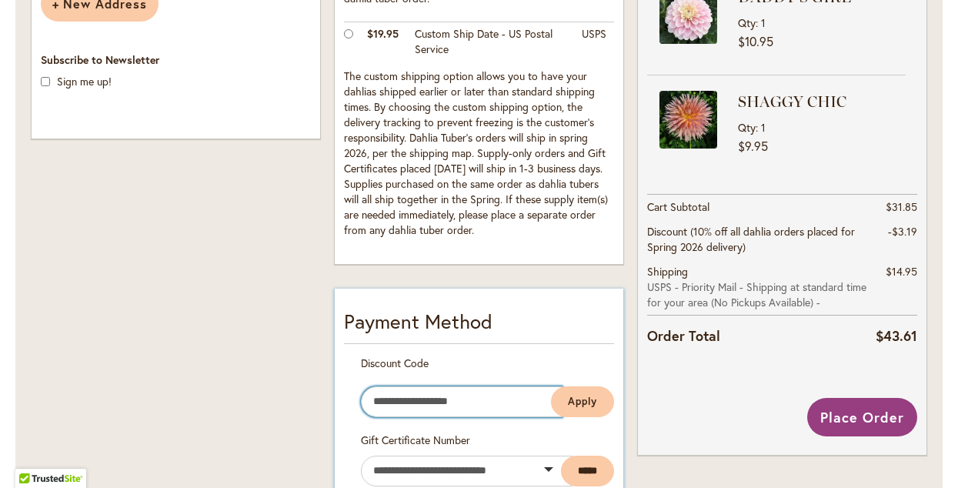
click at [409, 386] on input "Enter discount code" at bounding box center [462, 401] width 202 height 31
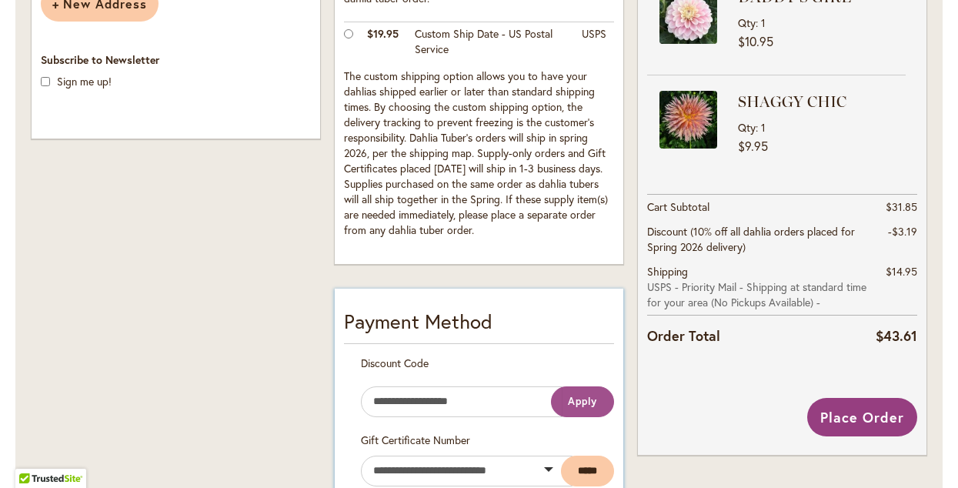
click at [584, 403] on span "Apply" at bounding box center [582, 401] width 29 height 13
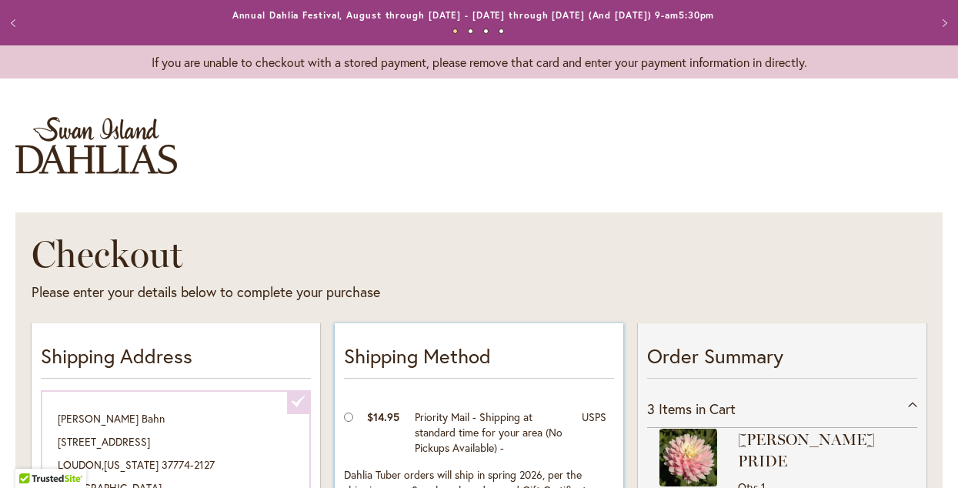
scroll to position [0, 0]
click at [15, 24] on button "Previous" at bounding box center [15, 23] width 31 height 31
click at [14, 21] on button "Previous" at bounding box center [15, 23] width 31 height 31
click at [13, 18] on button "Previous" at bounding box center [15, 23] width 31 height 31
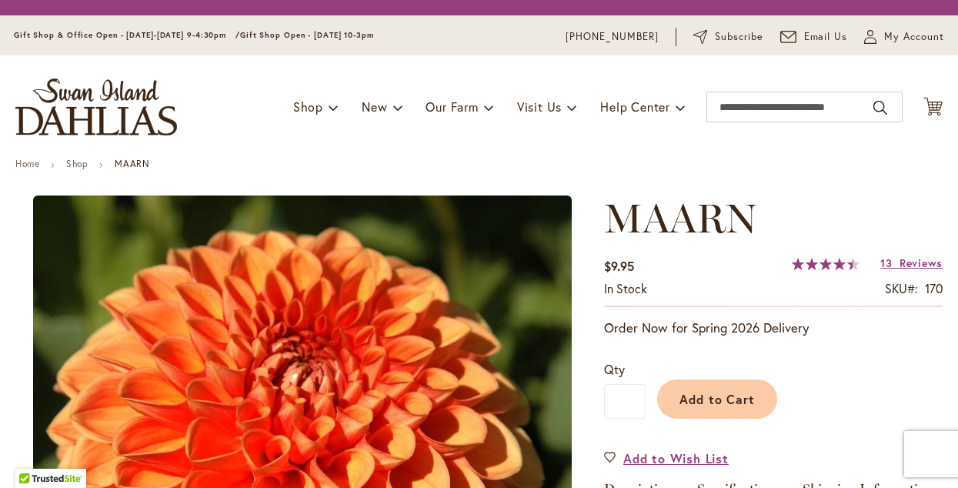
type input "****"
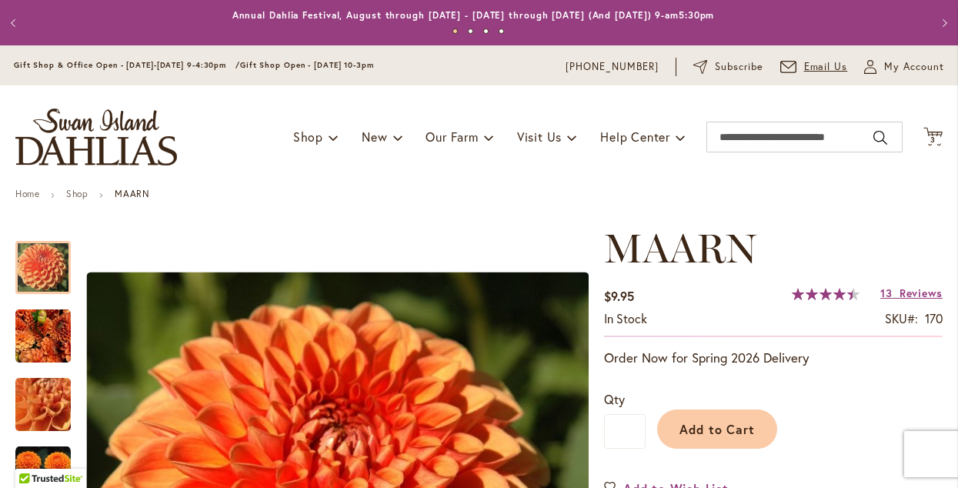
click at [817, 68] on span "Email Us" at bounding box center [826, 66] width 44 height 15
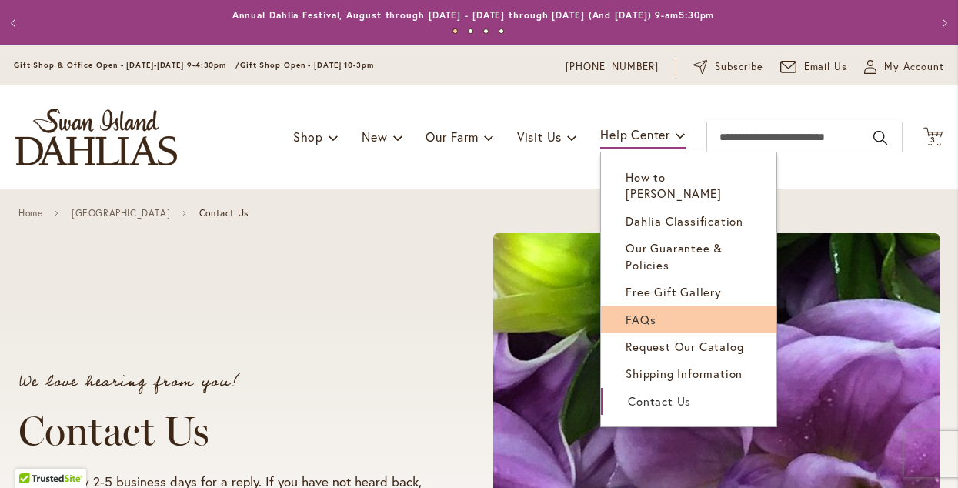
click at [652, 306] on link "FAQs" at bounding box center [688, 319] width 175 height 27
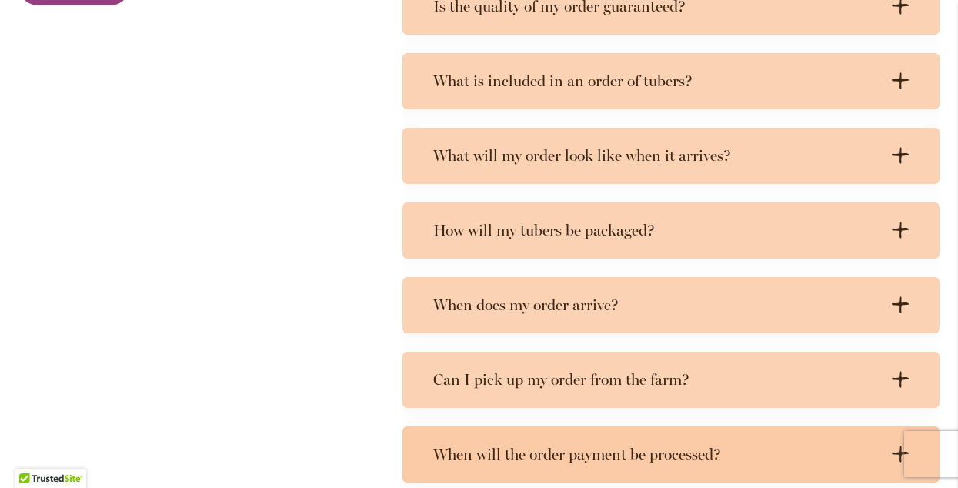
scroll to position [2938, 0]
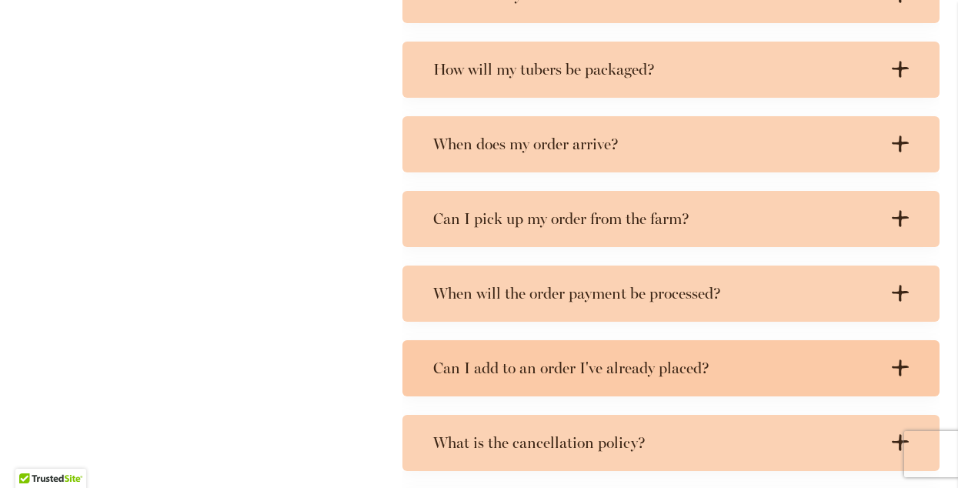
click at [749, 357] on div "Can I add to an order I've already placed? .cls-1 { fill: #3c2616; stroke-width…" at bounding box center [671, 368] width 537 height 56
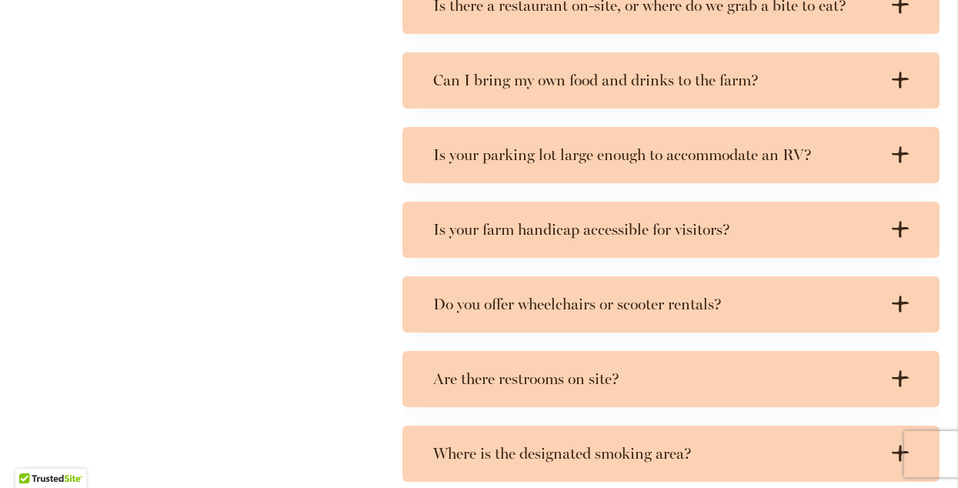
scroll to position [0, 0]
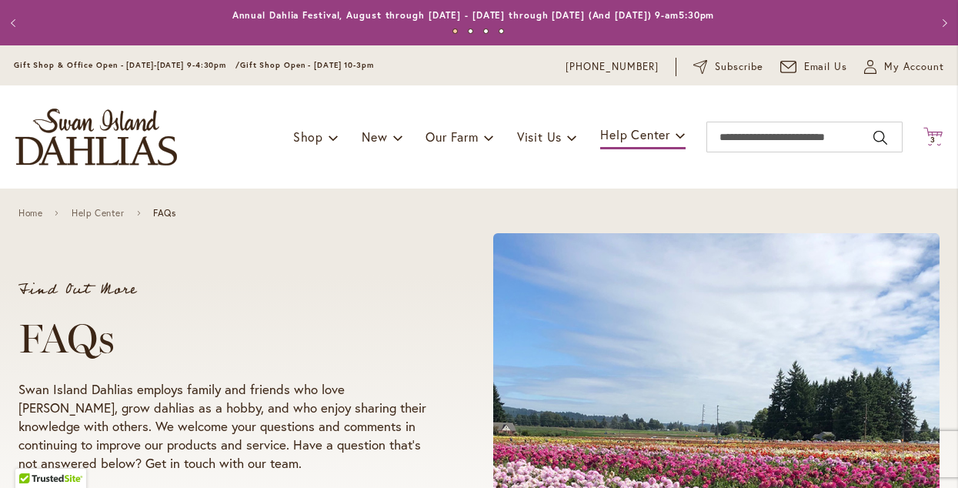
click at [926, 136] on span "3 3 items" at bounding box center [933, 140] width 15 height 8
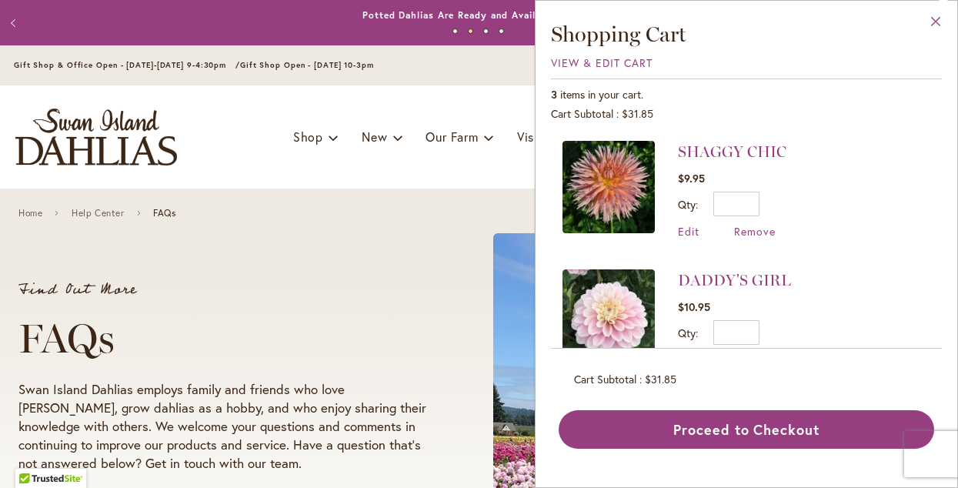
click at [937, 22] on button "Close" at bounding box center [936, 25] width 42 height 48
